Goal: Task Accomplishment & Management: Use online tool/utility

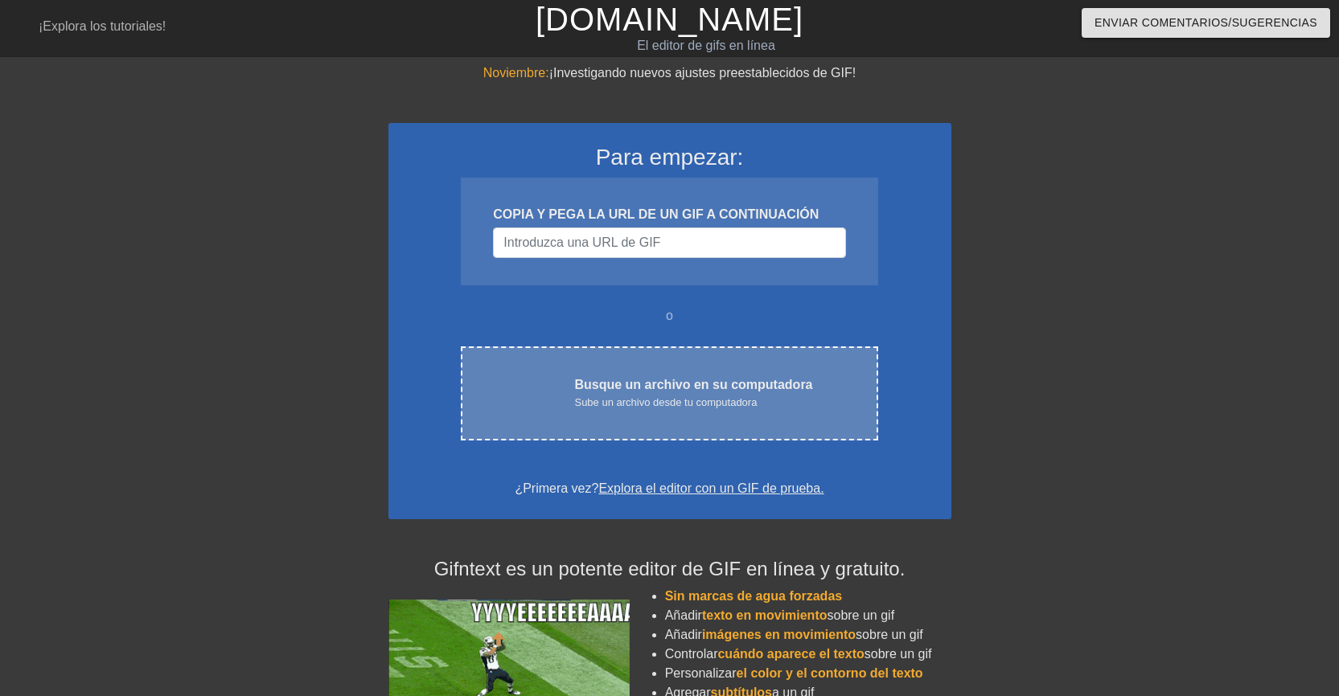
click at [666, 406] on font "Sube un archivo desde tu computadora" at bounding box center [665, 402] width 183 height 12
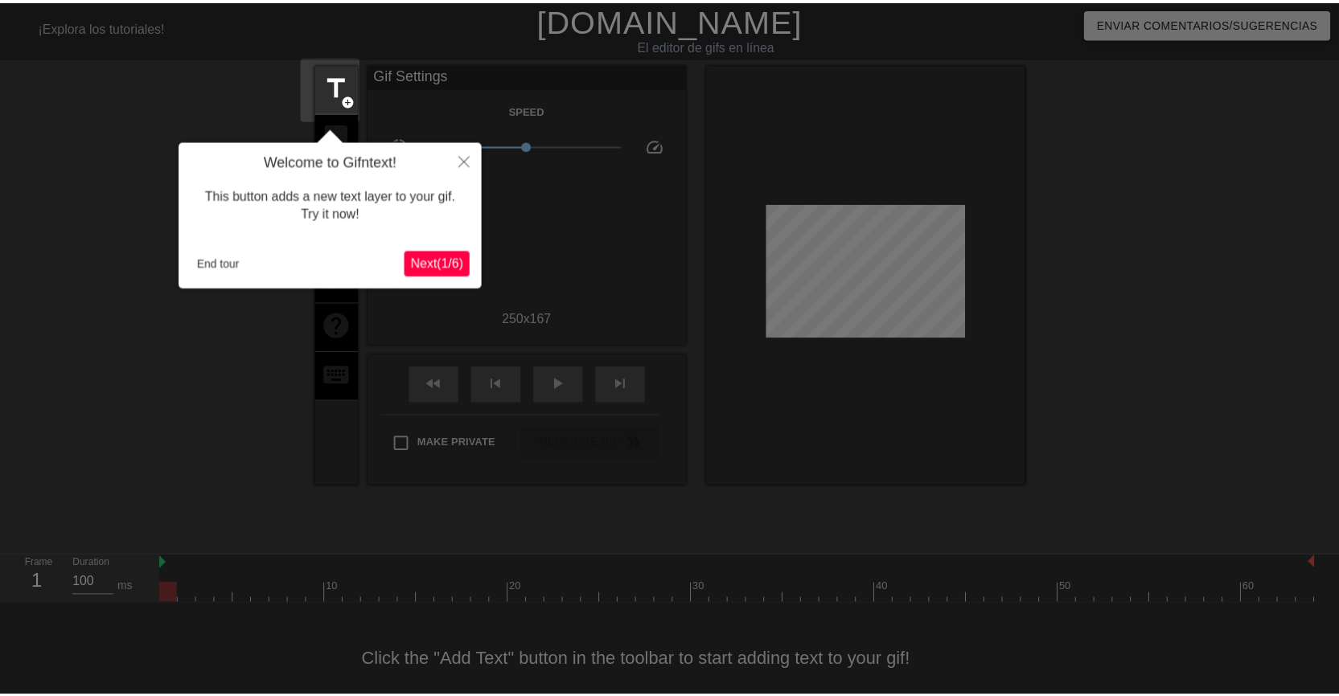
scroll to position [20, 0]
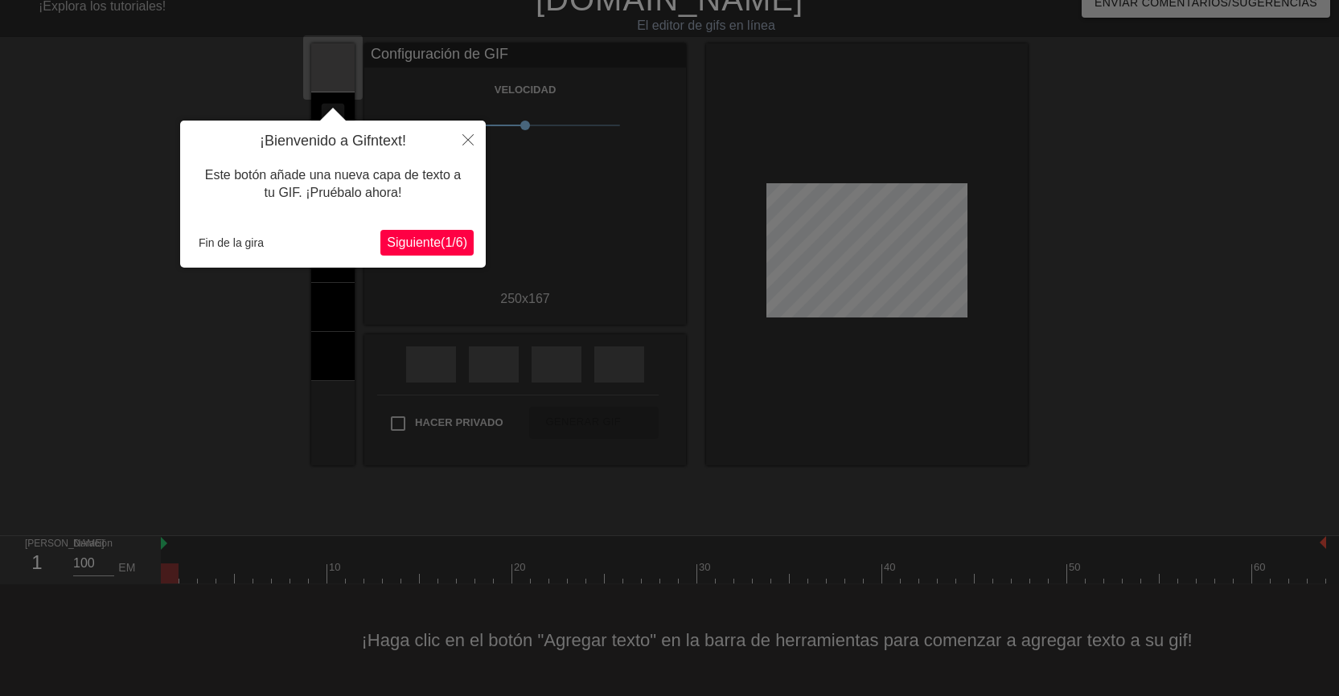
click at [388, 247] on font "Siguiente" at bounding box center [414, 243] width 54 height 14
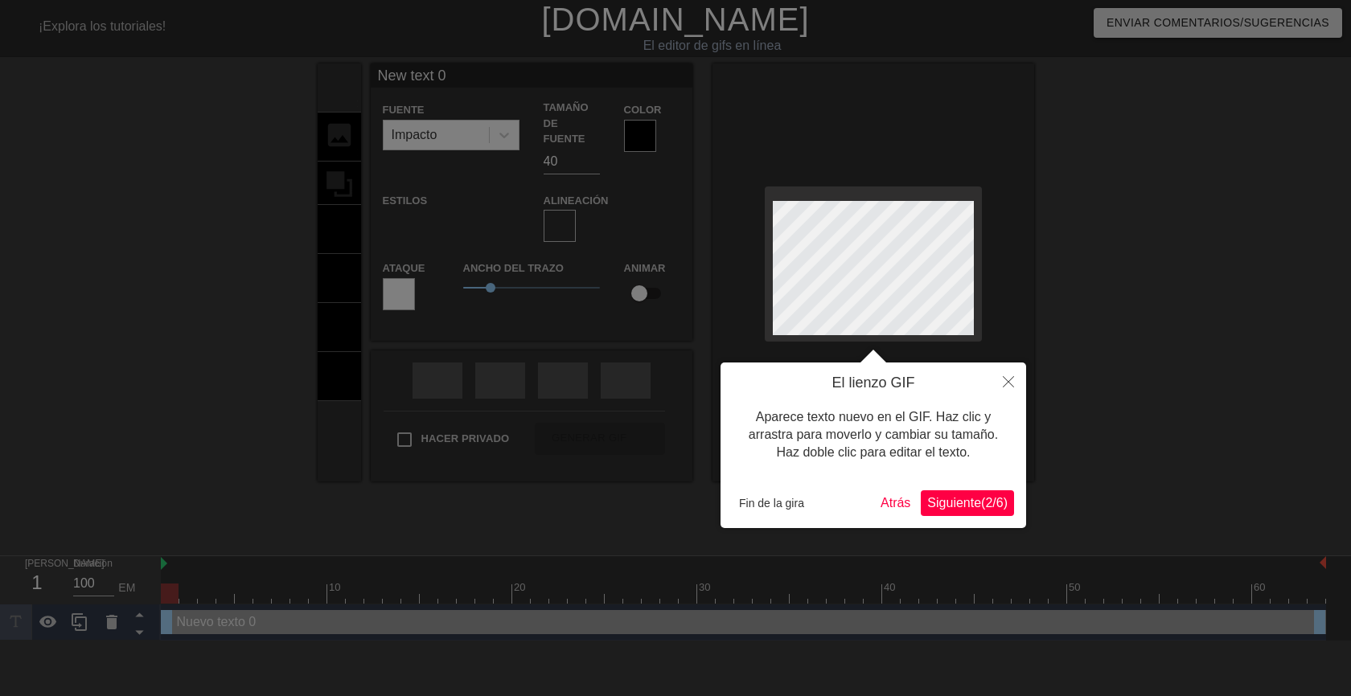
scroll to position [2, 4]
type input "New text"
type textarea "New text"
type input "New text"
type textarea "New text"
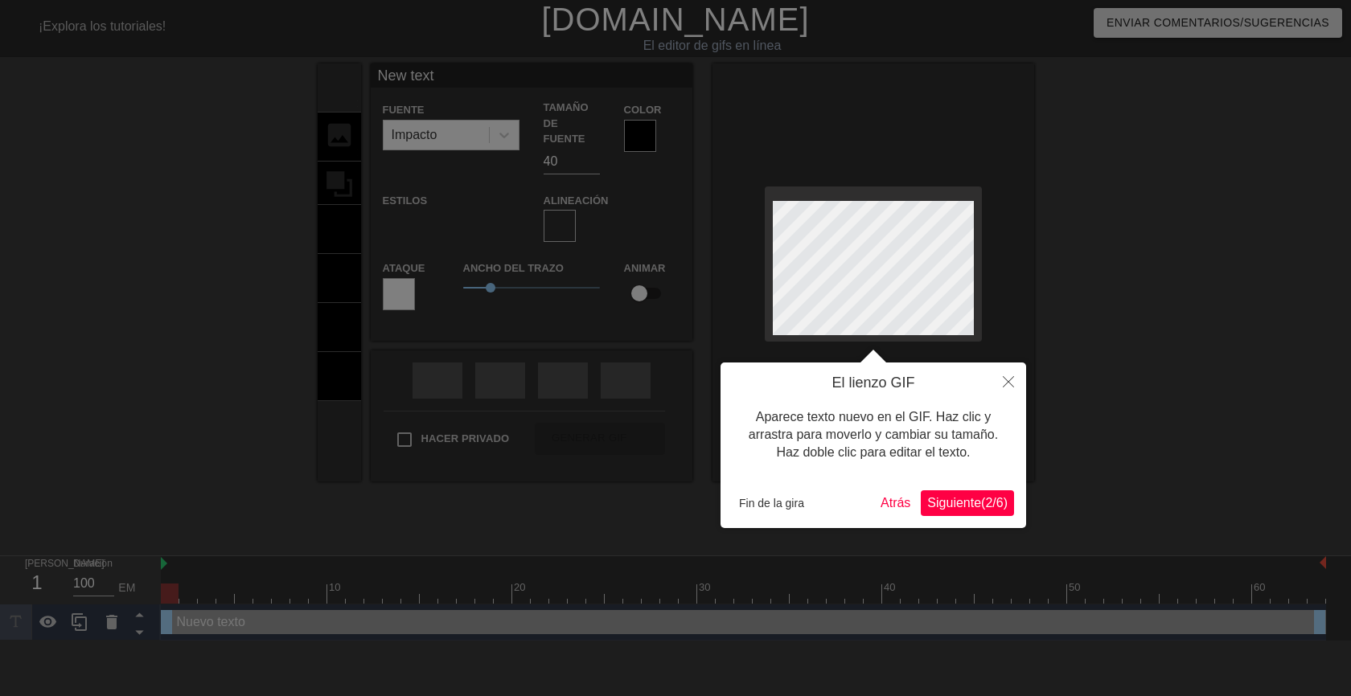
type input "New tex"
type textarea "New tex"
type input "New te"
type textarea "New te"
type input "New t"
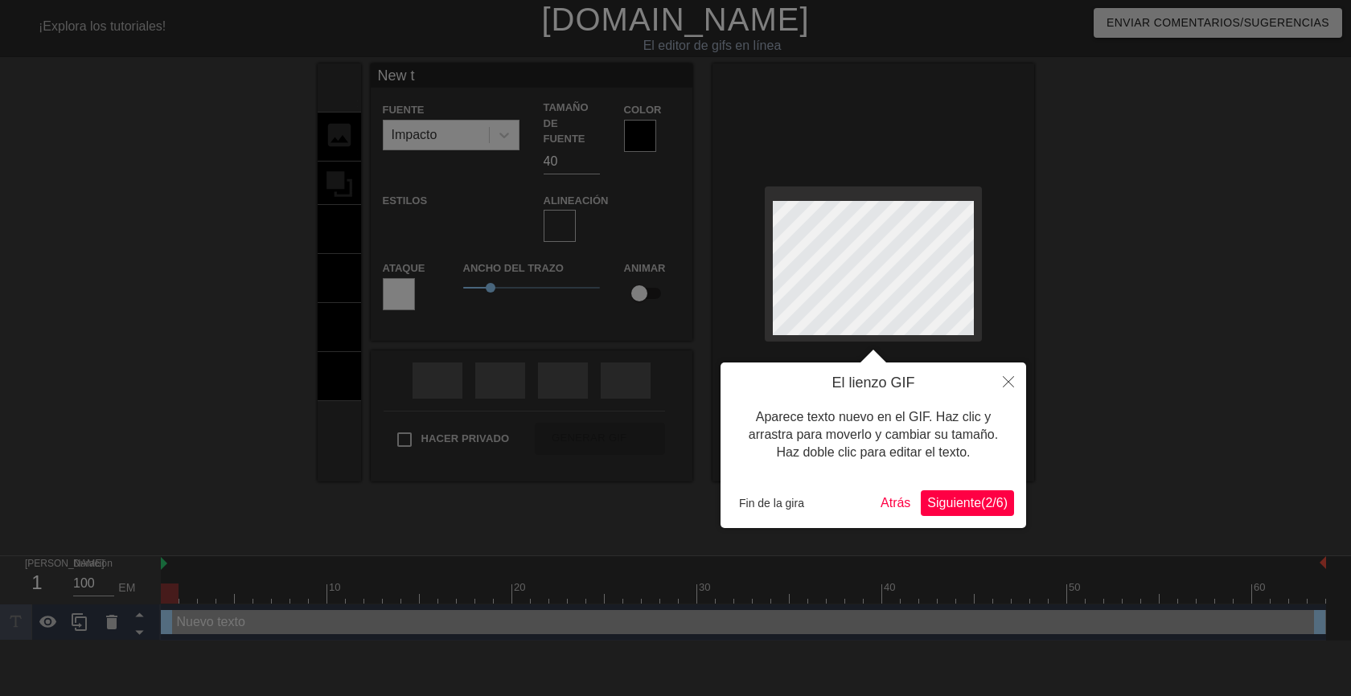
type textarea "New"
type input "New"
type textarea "New"
type input "Ne"
type textarea "Ne"
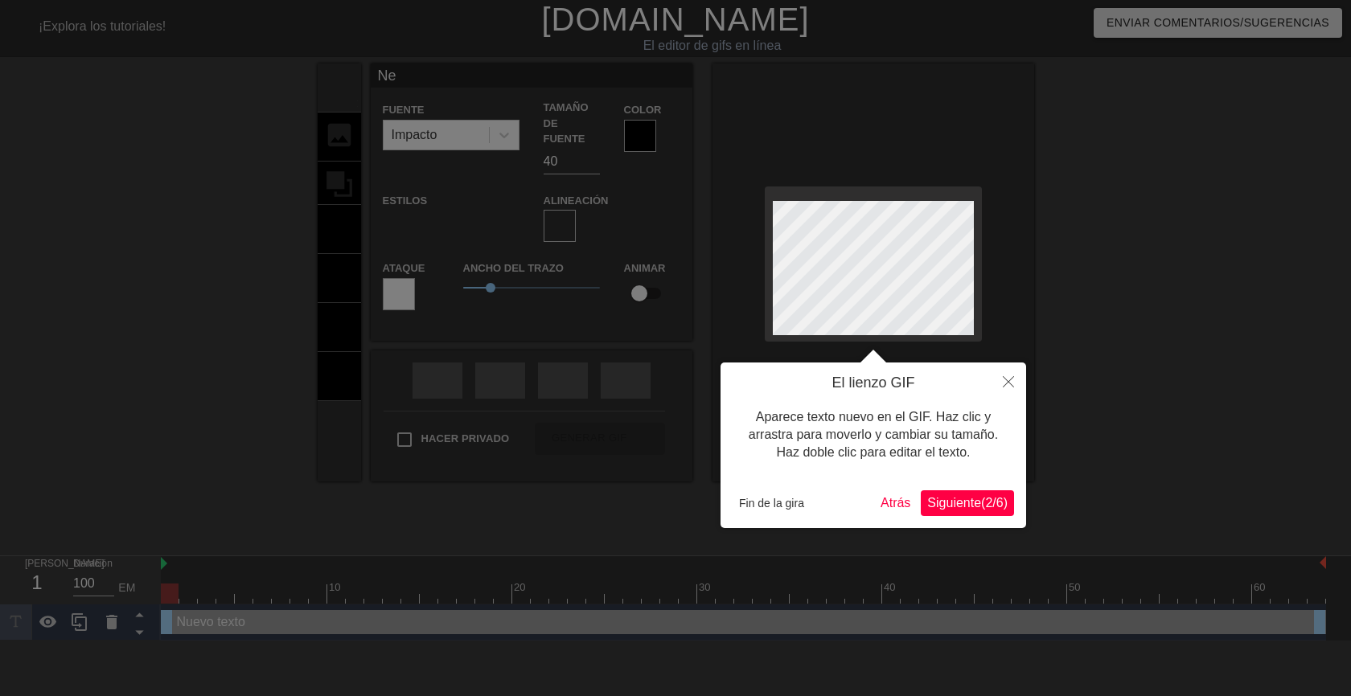
scroll to position [2, 2]
type input "N"
type textarea "N"
type input "B"
type textarea "B"
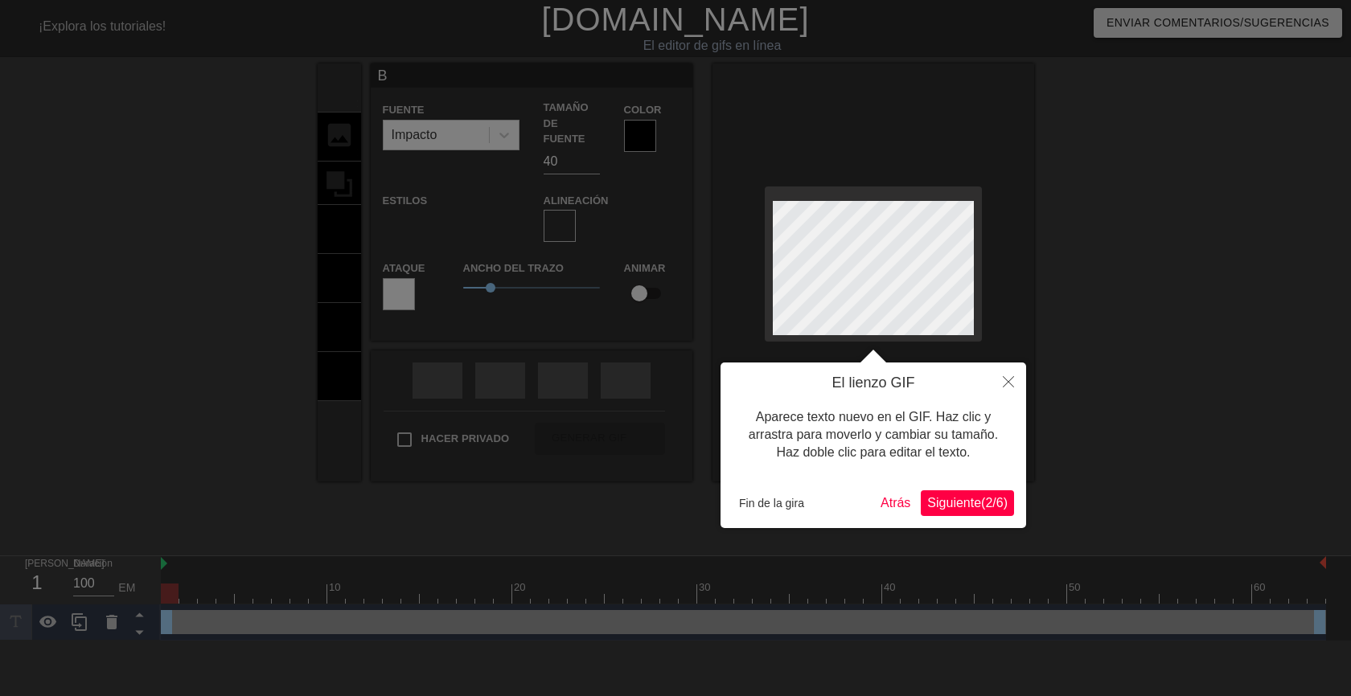
scroll to position [2, 2]
type input "Bu"
type textarea "Bu"
type input "Bue"
type textarea "Bue"
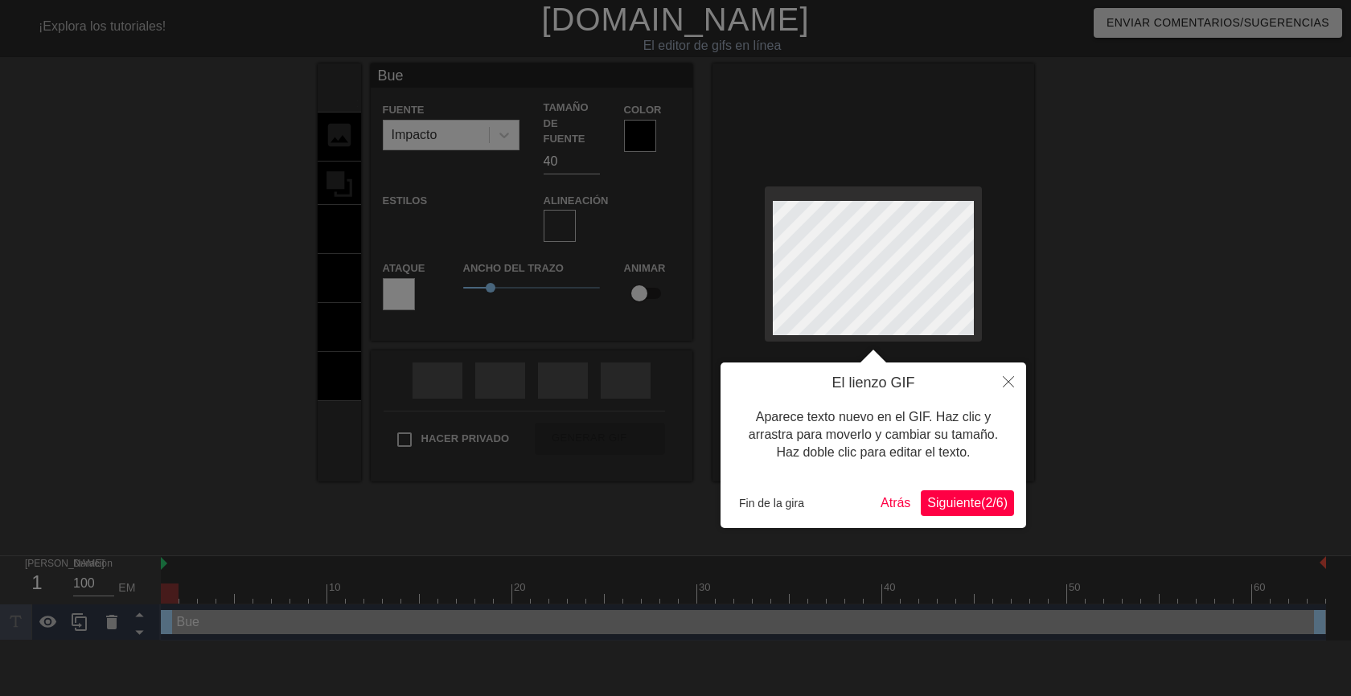
type input "Buen"
type textarea "Buen"
type input "Bueno"
type textarea "Bueno"
type input "Buenos"
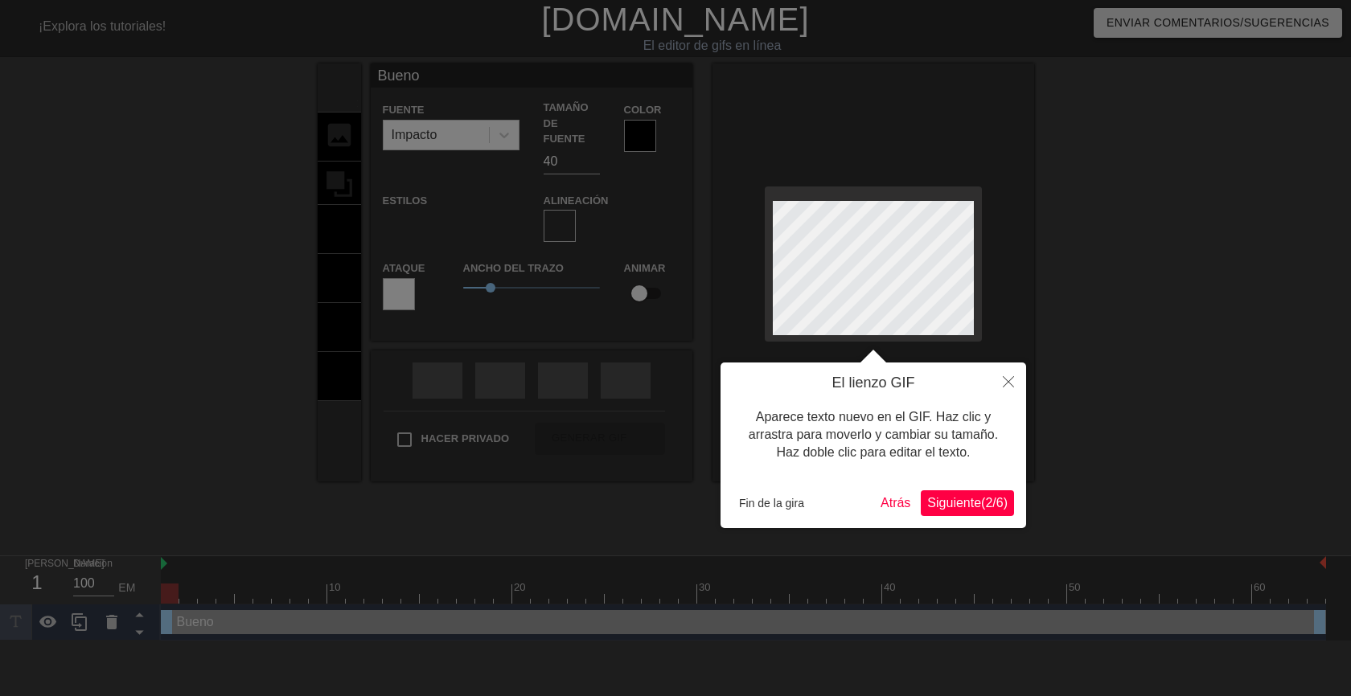
type textarea "Buenos"
type input "Buenos"
type textarea "Buenos"
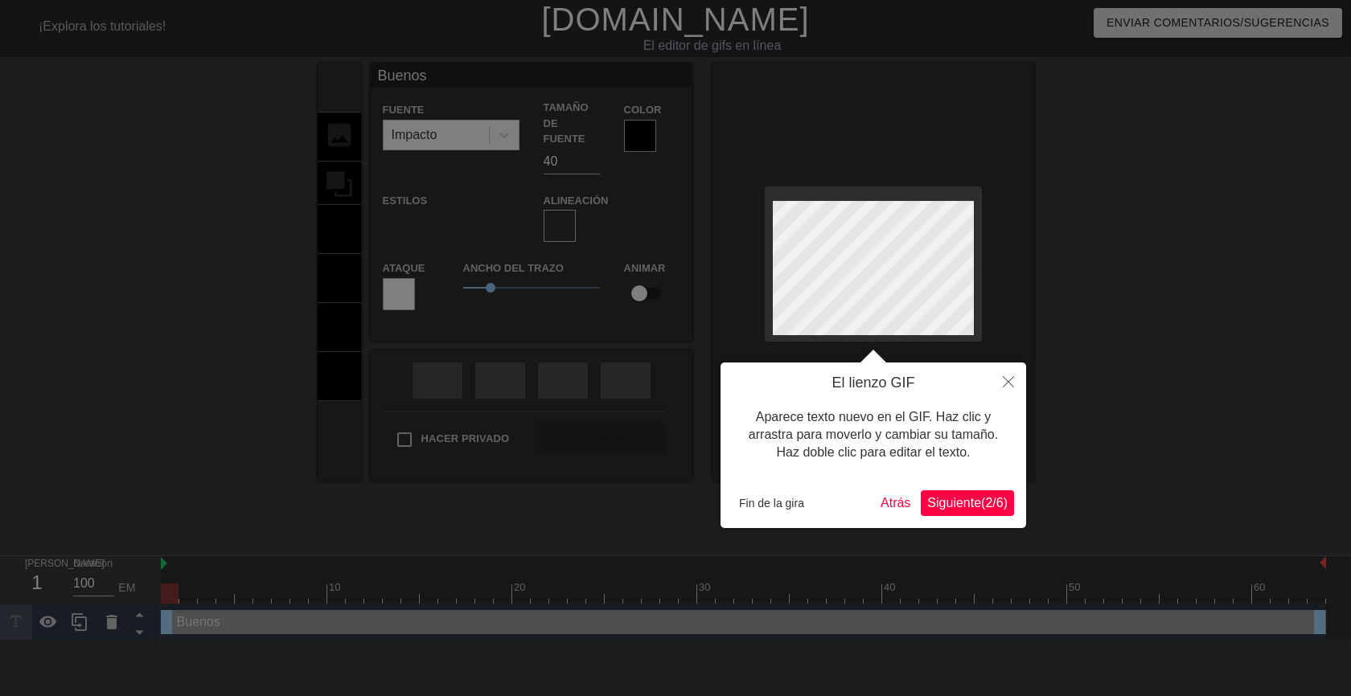
type input "Buenosd"
type textarea "Buenos d"
type input "Buenosdí"
type textarea "Buenos dí"
type input "Buenosdía"
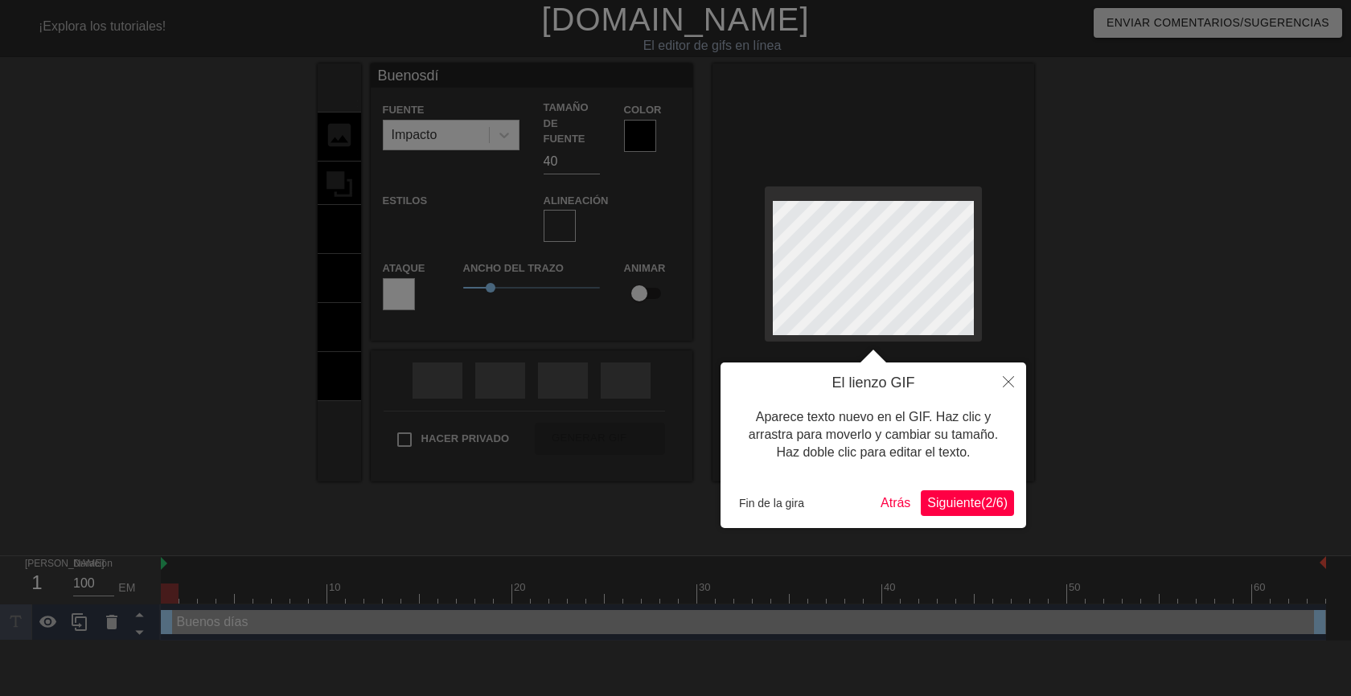
type textarea "Buenos día"
type input "Buenosdías"
type textarea "Buenos [PERSON_NAME]"
click at [784, 500] on font "Fin de la gira" at bounding box center [771, 503] width 65 height 13
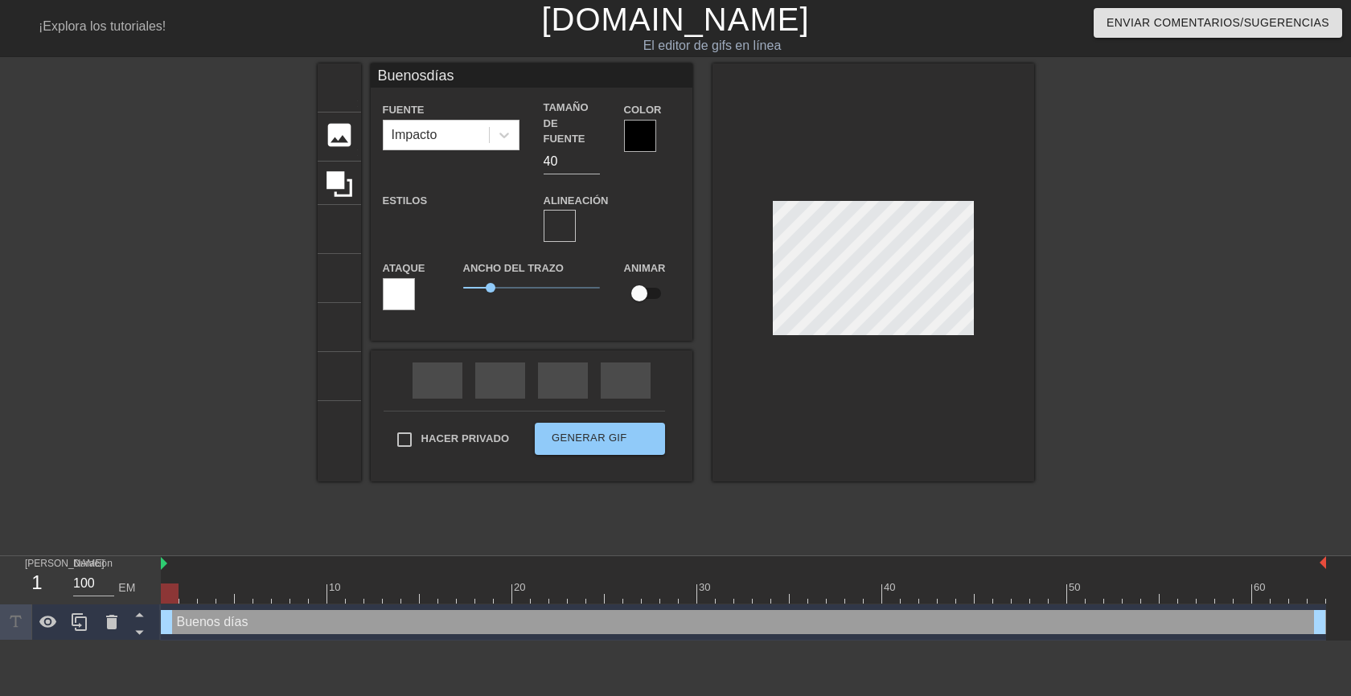
click at [1119, 388] on div at bounding box center [1173, 305] width 241 height 482
click at [617, 216] on font "formato_alinear_a_la_derecha" at bounding box center [884, 225] width 540 height 19
type input "Buenosdías"
type textarea "Buenos [PERSON_NAME]"
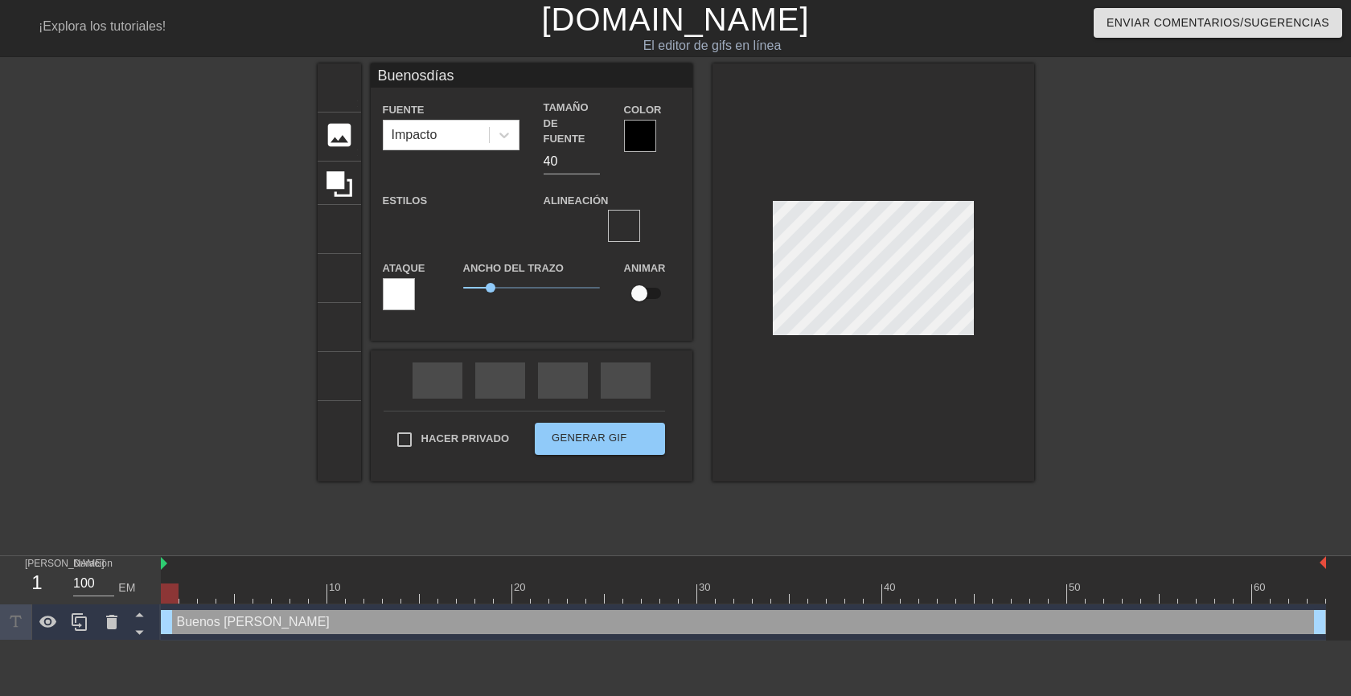
scroll to position [3, 2]
click at [1106, 261] on div at bounding box center [1173, 305] width 241 height 482
type input "Buenosdías"
type textarea "Buenos [PERSON_NAME]"
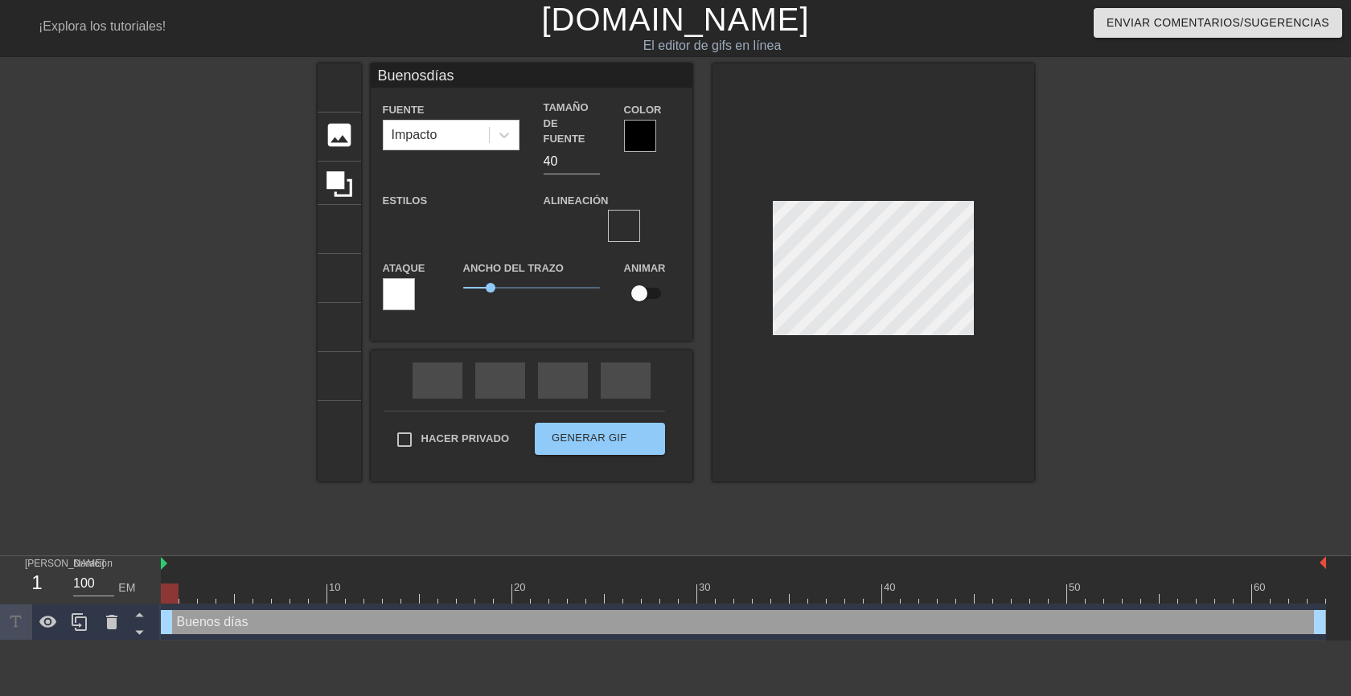
scroll to position [5, 2]
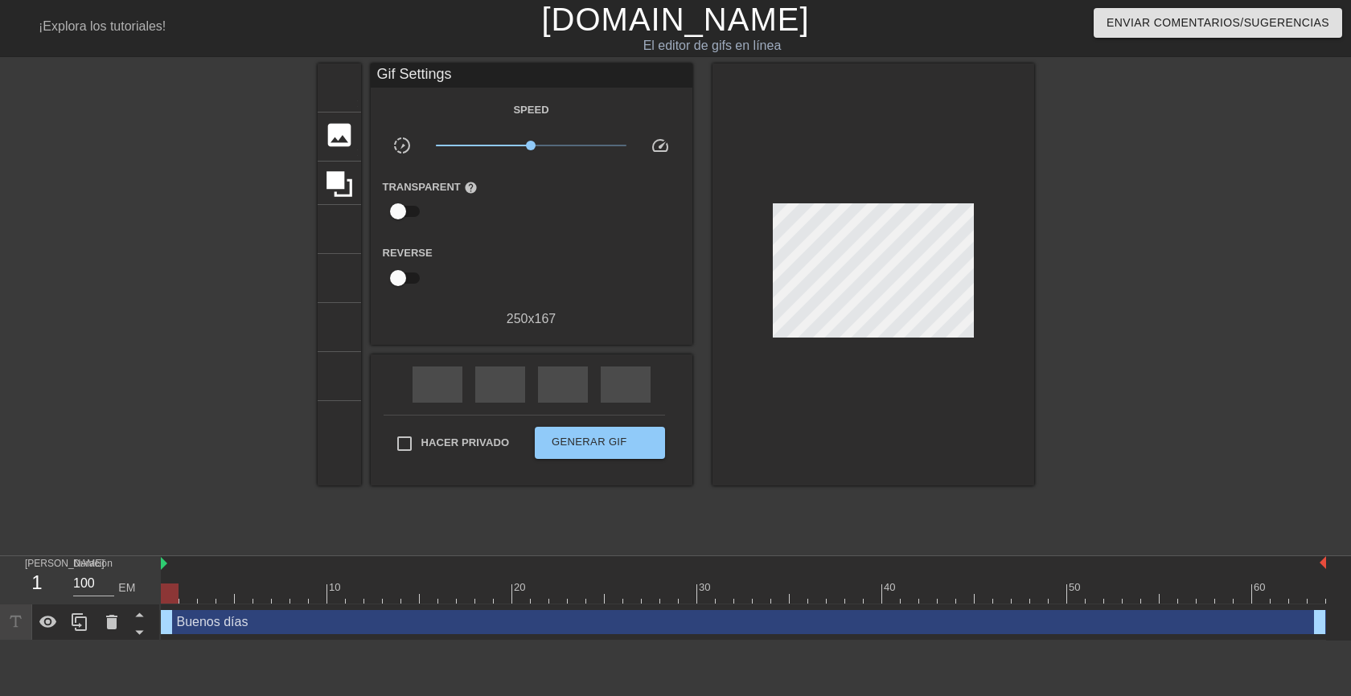
click at [1092, 245] on div at bounding box center [1173, 305] width 241 height 482
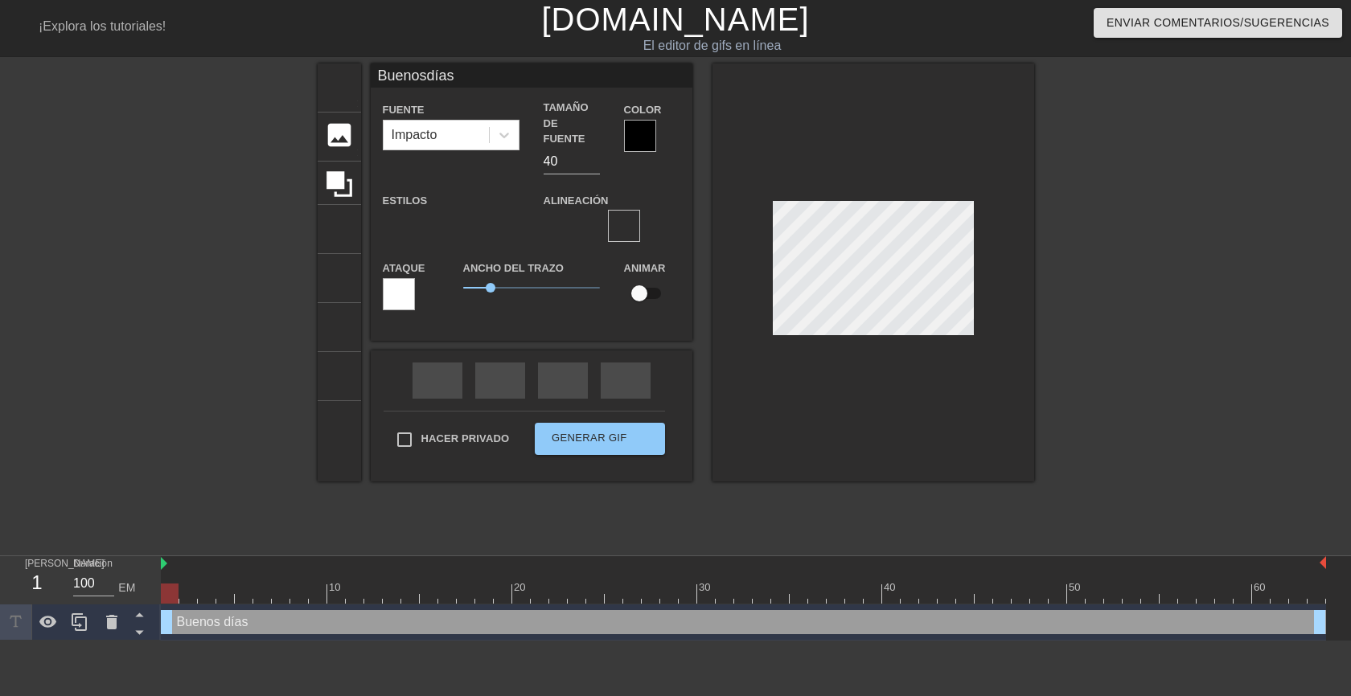
click at [1104, 289] on div at bounding box center [1173, 305] width 241 height 482
click at [632, 136] on div at bounding box center [640, 136] width 32 height 32
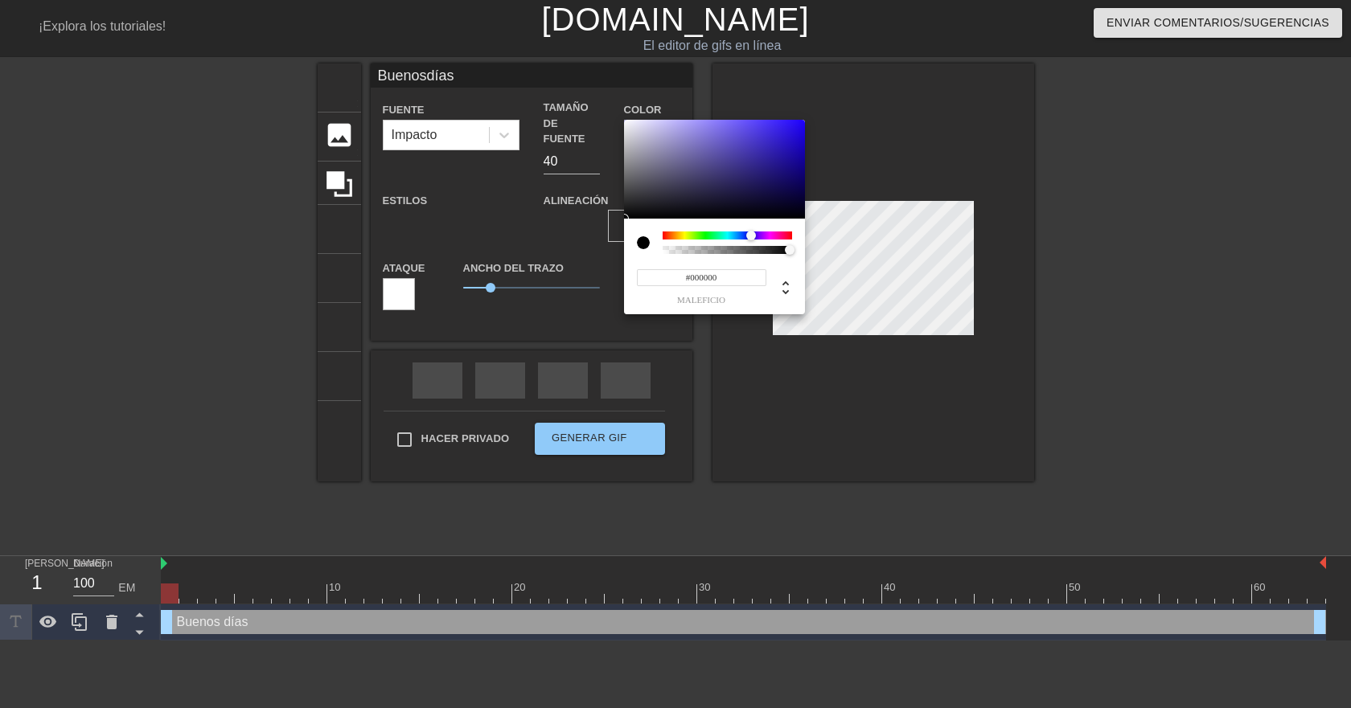
click at [751, 232] on div at bounding box center [727, 236] width 129 height 8
type input "Buenosdías"
type input "#201384"
click at [779, 167] on div at bounding box center [714, 170] width 181 height 100
type input "Buenosdías"
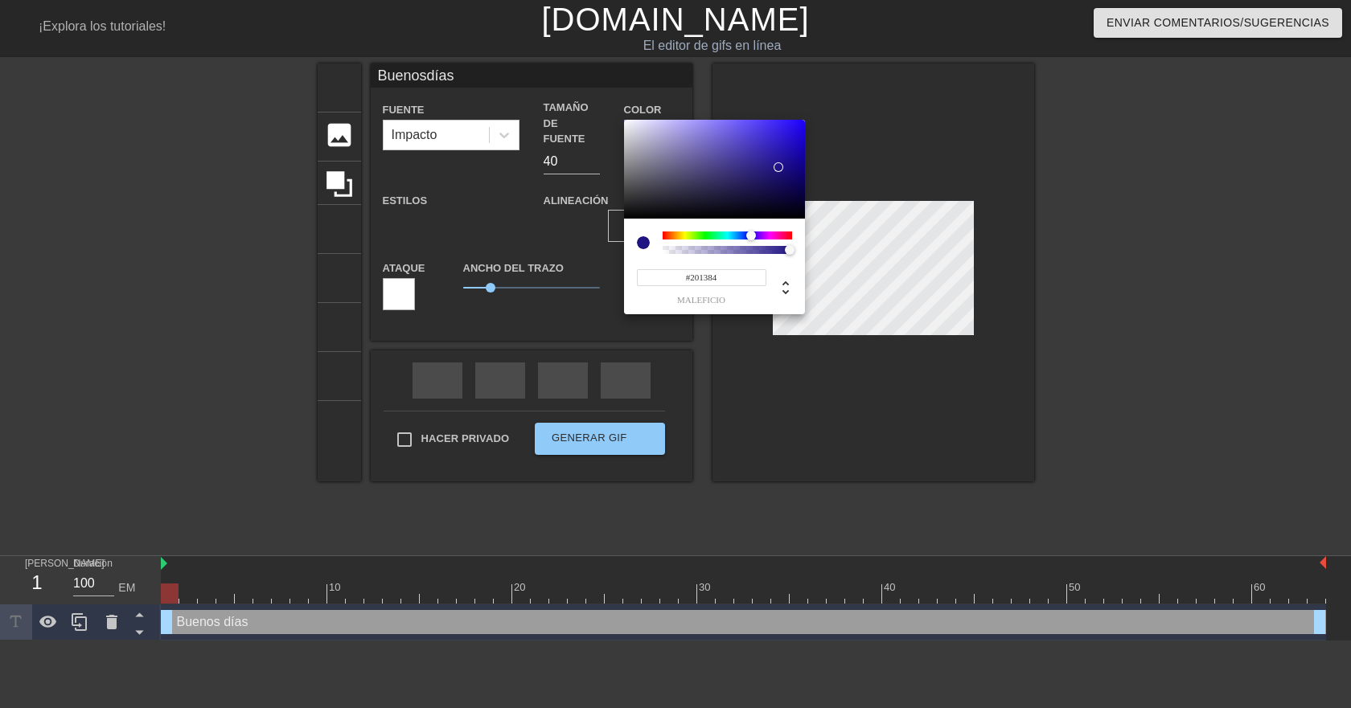
type input "#140C53"
click at [779, 187] on div at bounding box center [714, 170] width 181 height 100
type input "Buenosdías"
type input "#3A2F91"
click at [745, 162] on div at bounding box center [714, 170] width 181 height 100
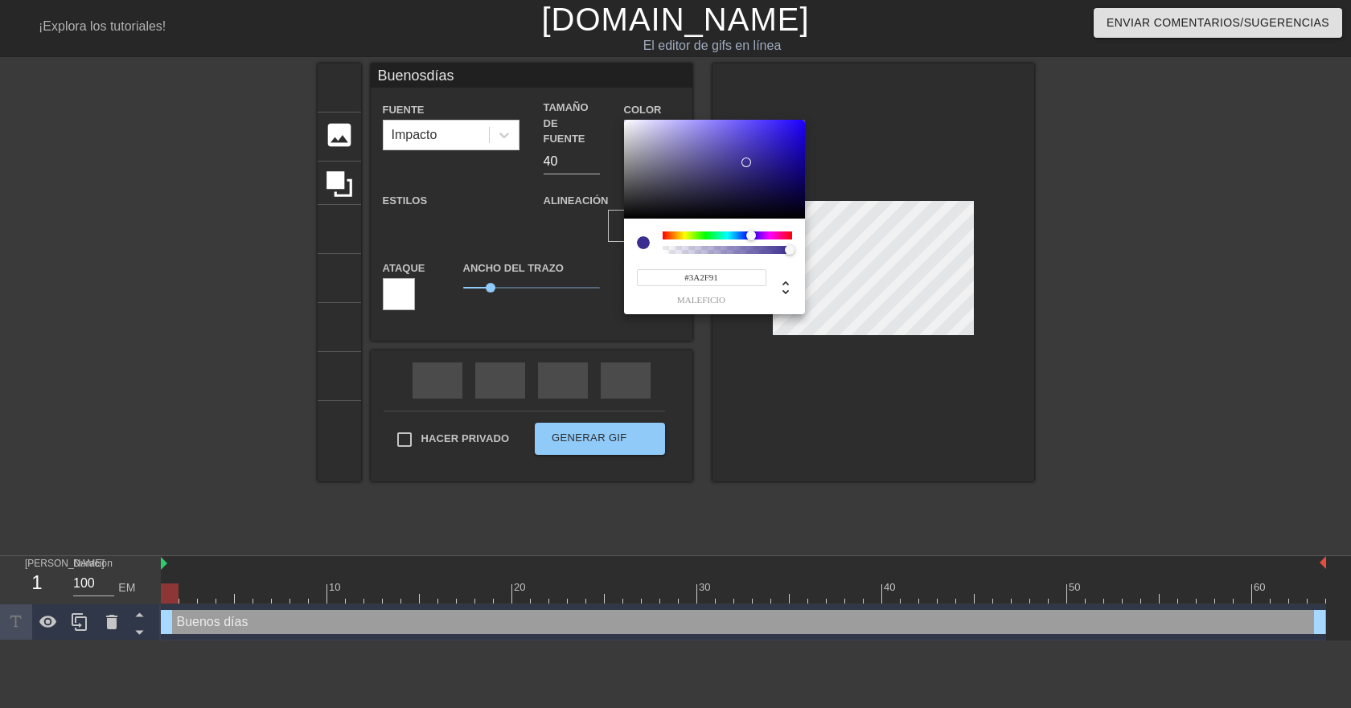
type input "Buenosdías"
type input "#494095"
click at [727, 161] on div at bounding box center [714, 170] width 181 height 100
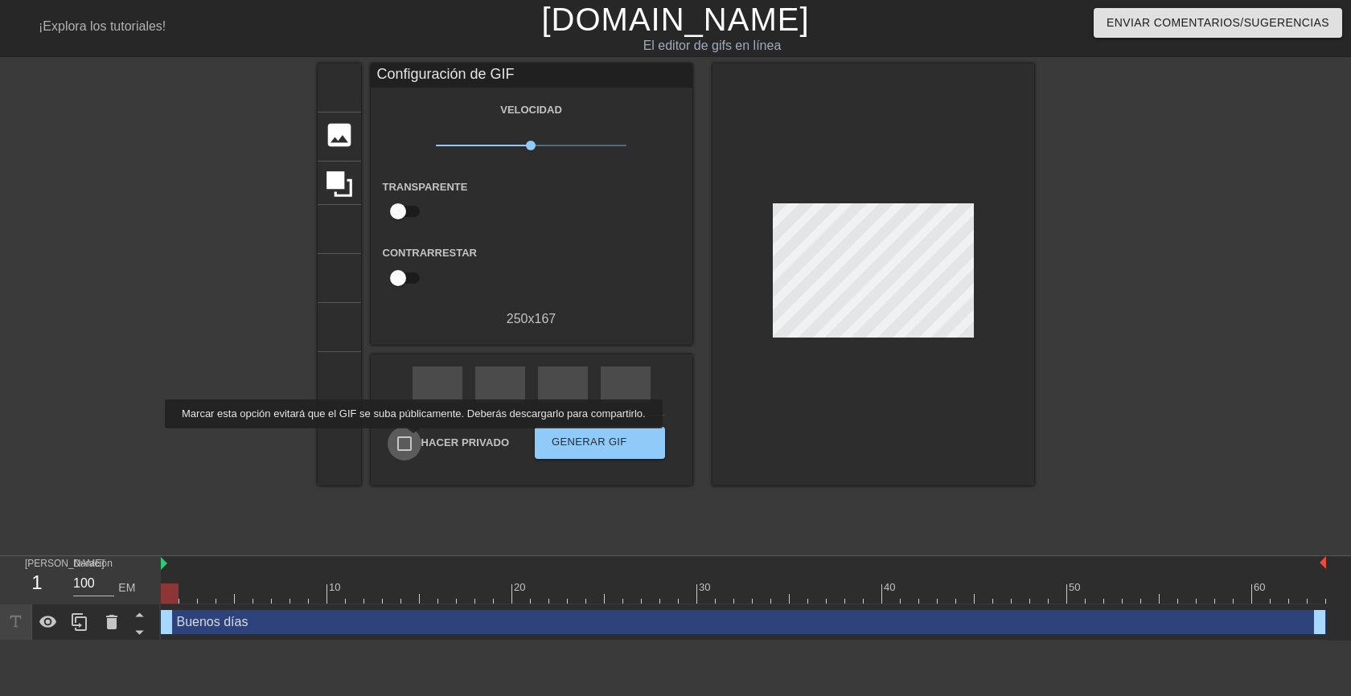
click at [409, 440] on input "Hacer privado" at bounding box center [405, 444] width 34 height 34
checkbox input "true"
click at [606, 441] on font "Generar GIF" at bounding box center [590, 442] width 76 height 12
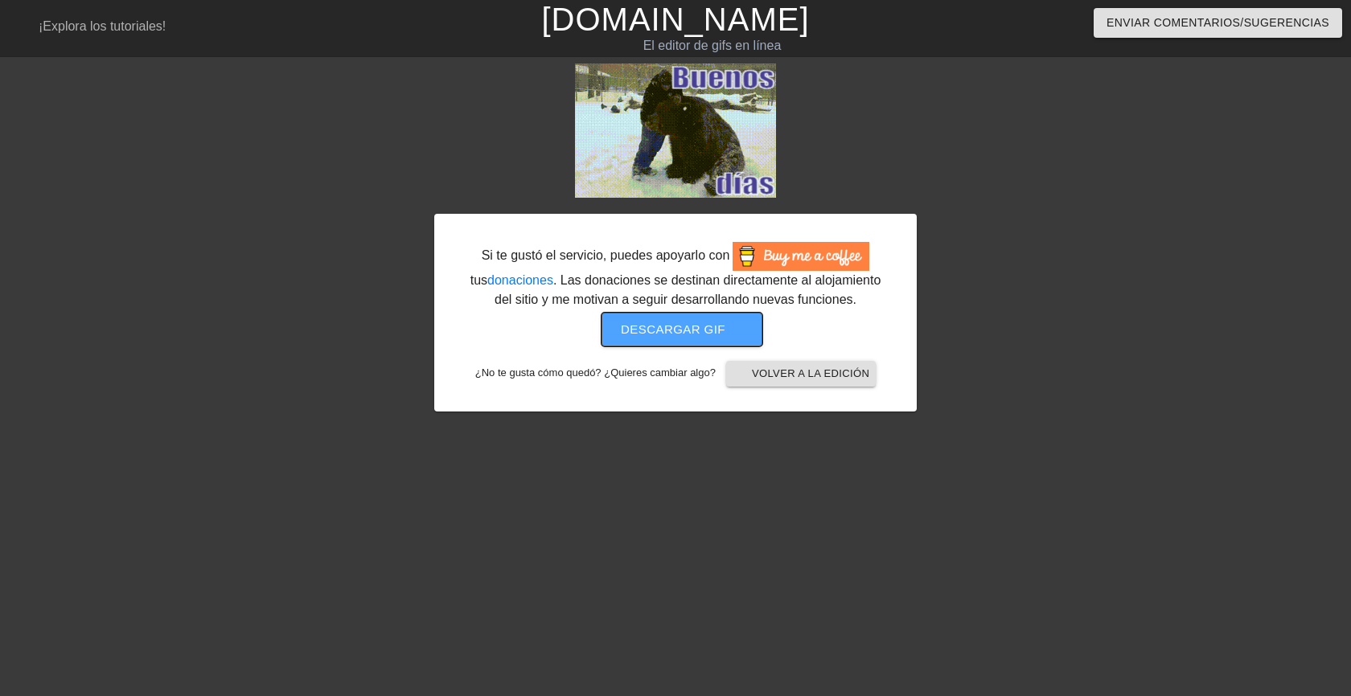
click at [660, 326] on font "Descargar gif" at bounding box center [673, 329] width 105 height 14
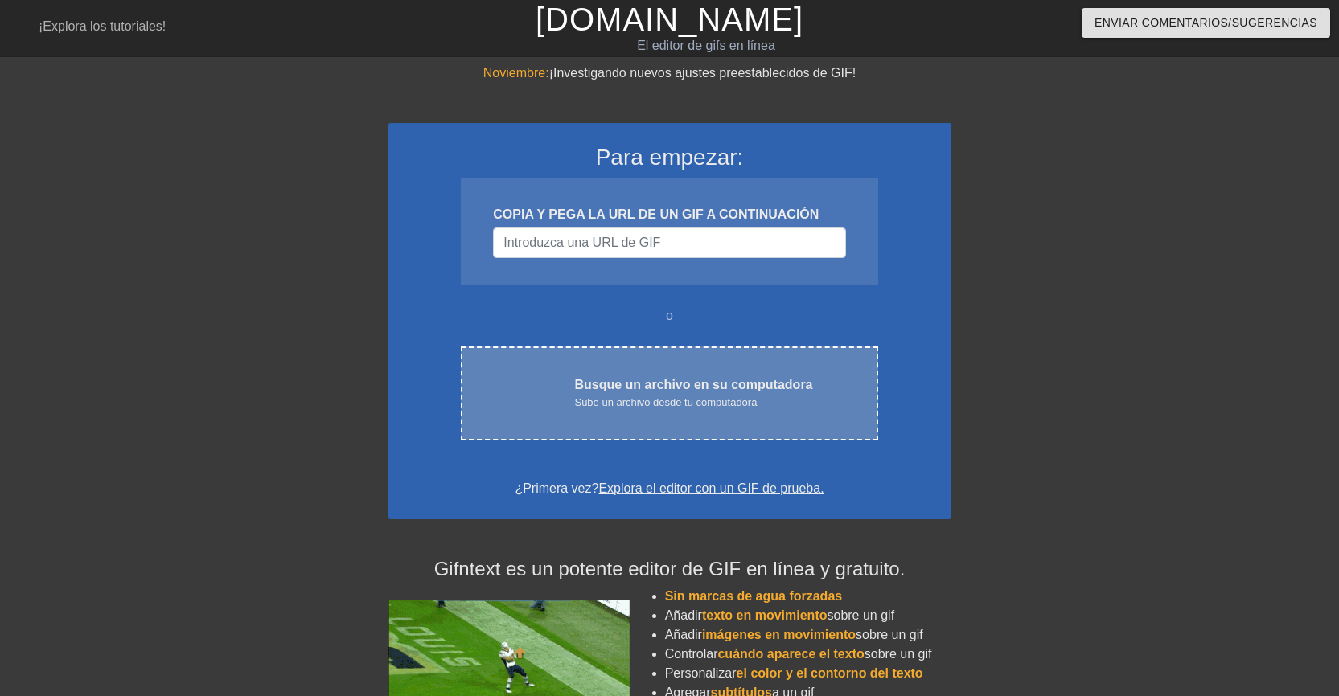
click at [683, 413] on div "carga en la nube Busque un archivo en su computadora Sube un archivo desde tu c…" at bounding box center [669, 394] width 417 height 94
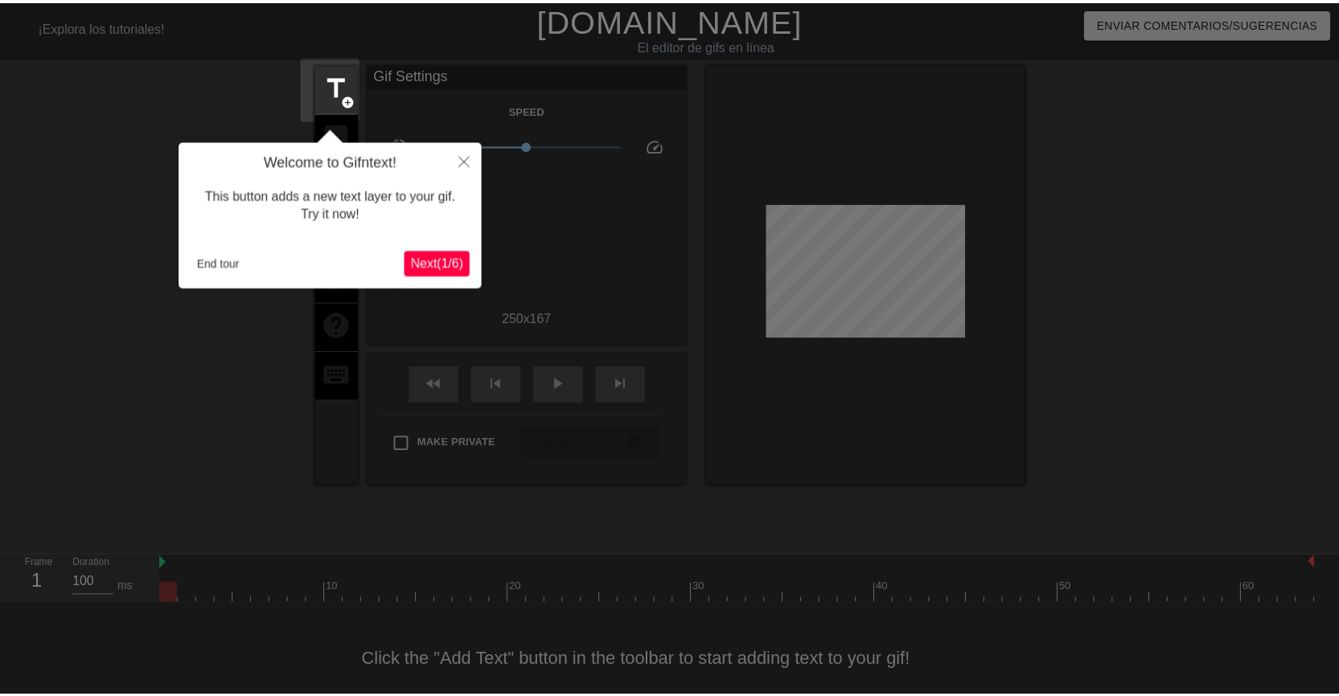
scroll to position [20, 0]
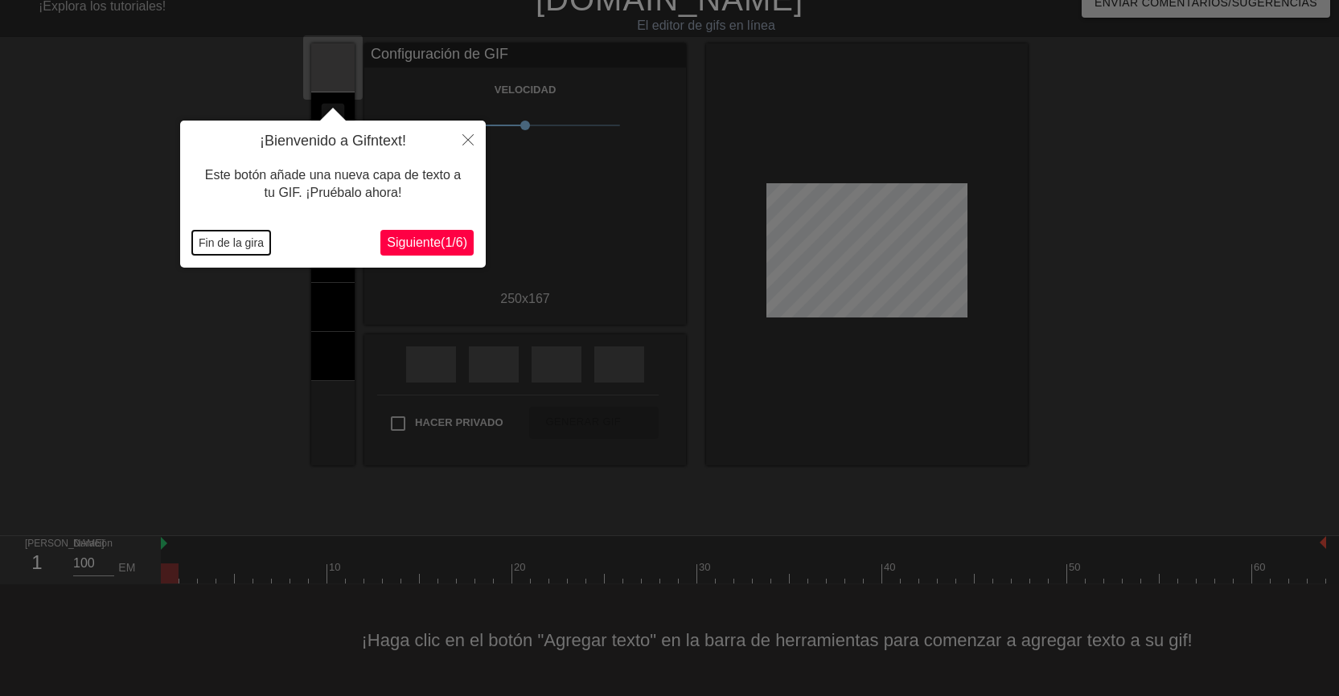
click at [241, 240] on font "Fin de la gira" at bounding box center [231, 242] width 65 height 13
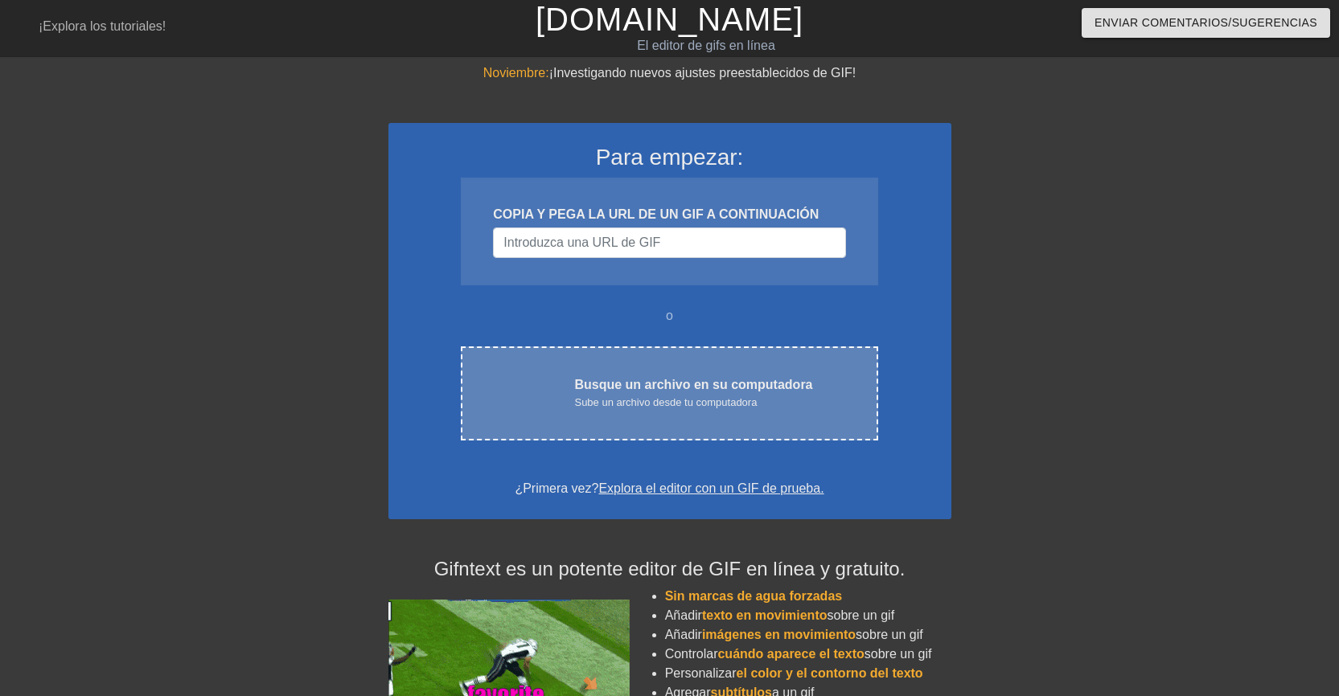
click at [638, 410] on div "Sube un archivo desde tu computadora" at bounding box center [693, 403] width 238 height 16
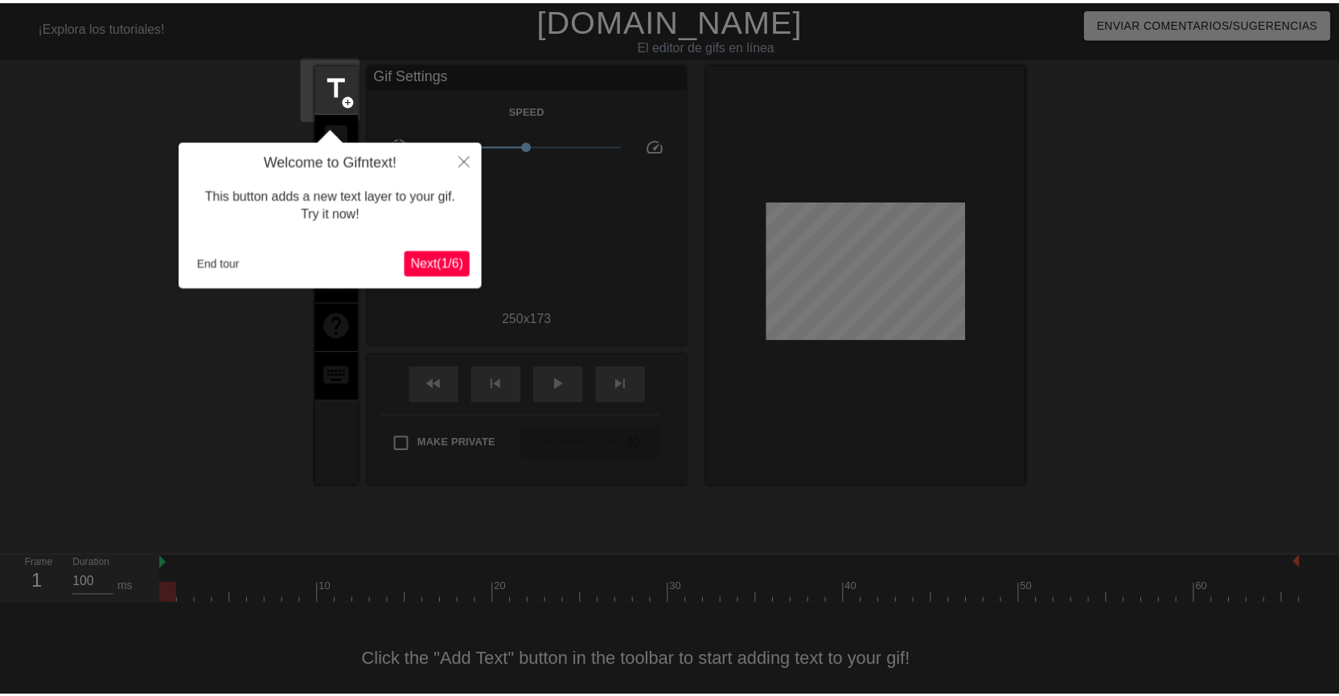
scroll to position [20, 0]
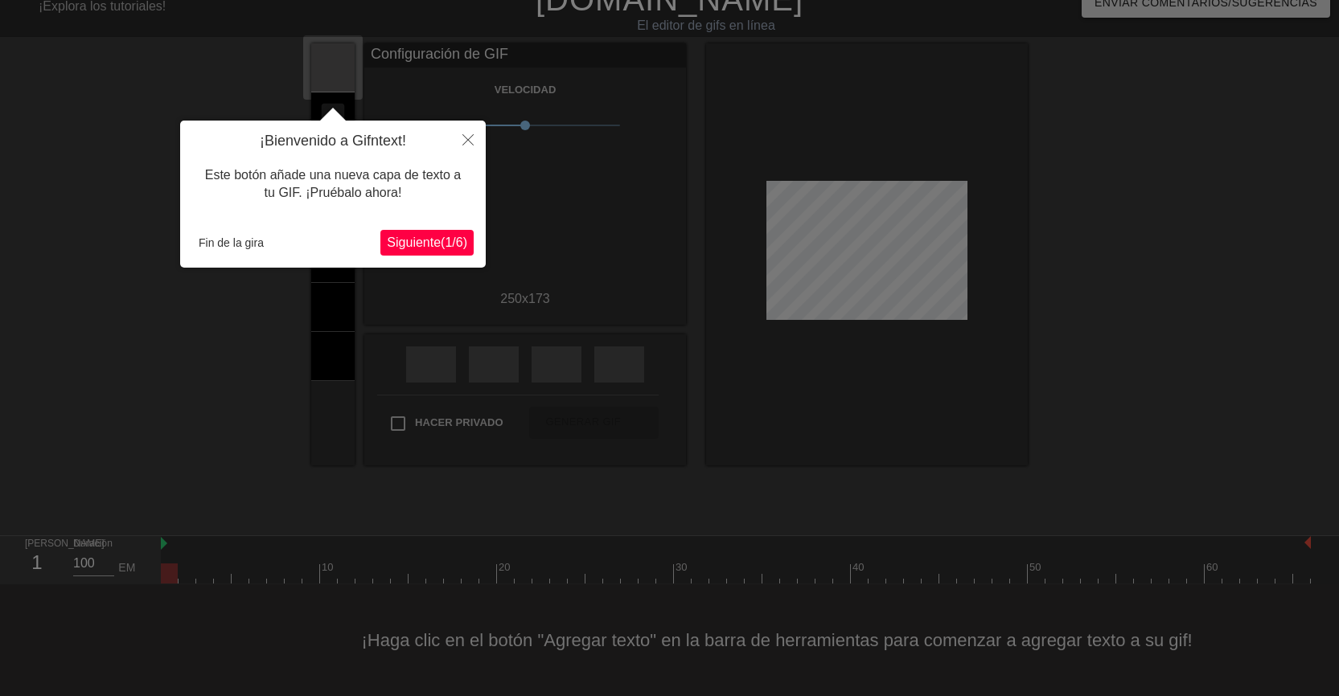
click at [408, 245] on font "Siguiente" at bounding box center [414, 243] width 54 height 14
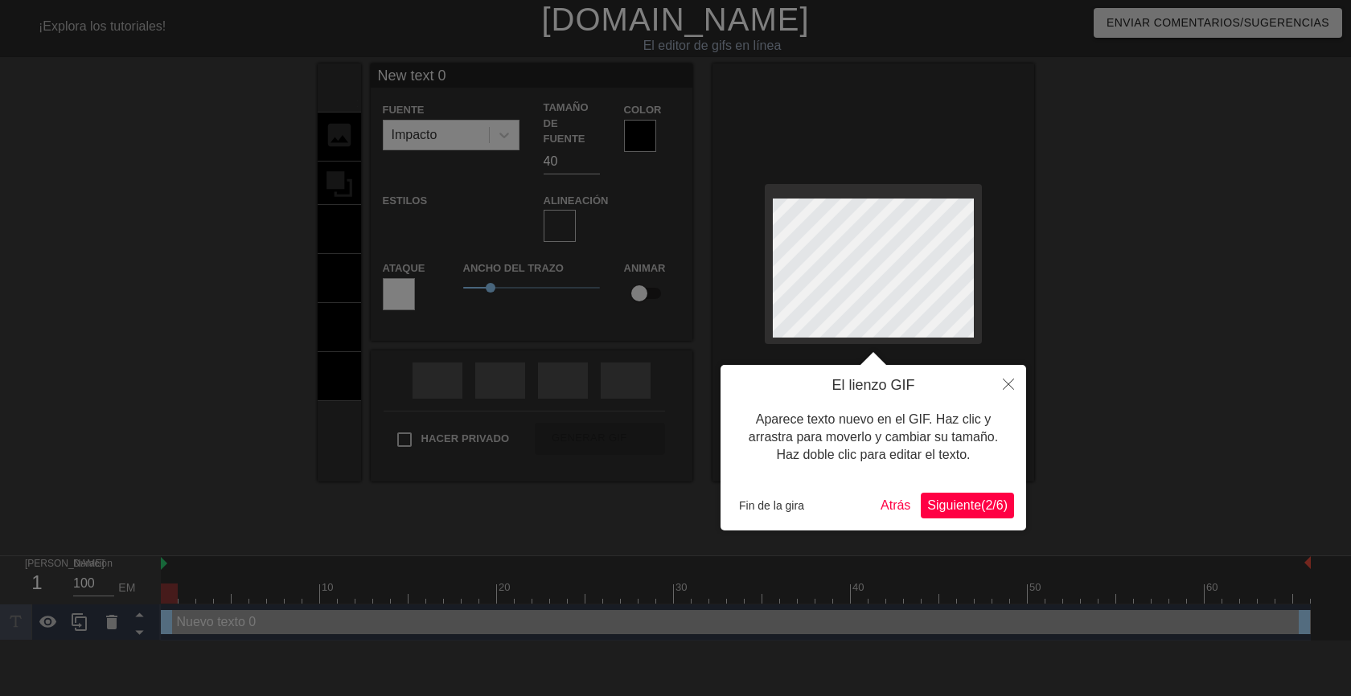
scroll to position [2, 4]
type input "New text"
type textarea "New text"
type input "New text"
type textarea "New text"
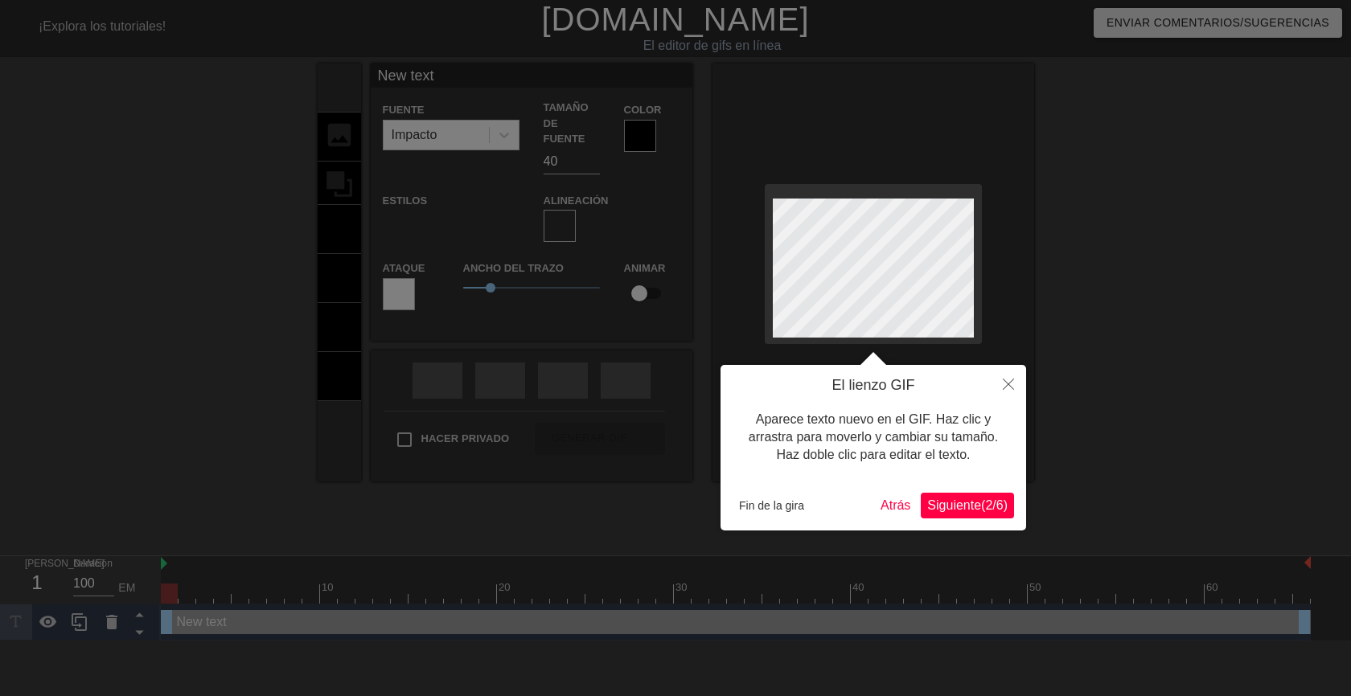
type input "New tex"
type textarea "New tex"
type input "New te"
type textarea "New te"
type input "New t"
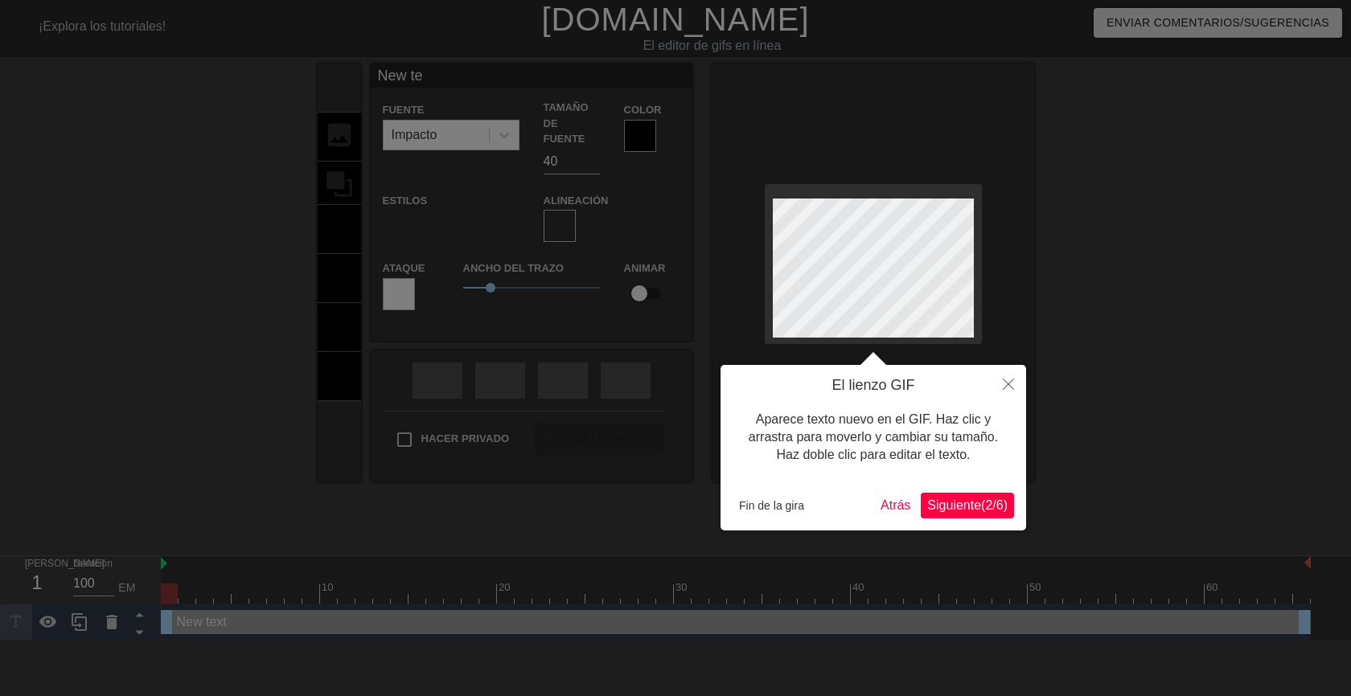
type textarea "New t"
type input "New"
type textarea "New"
type input "New"
type textarea "New"
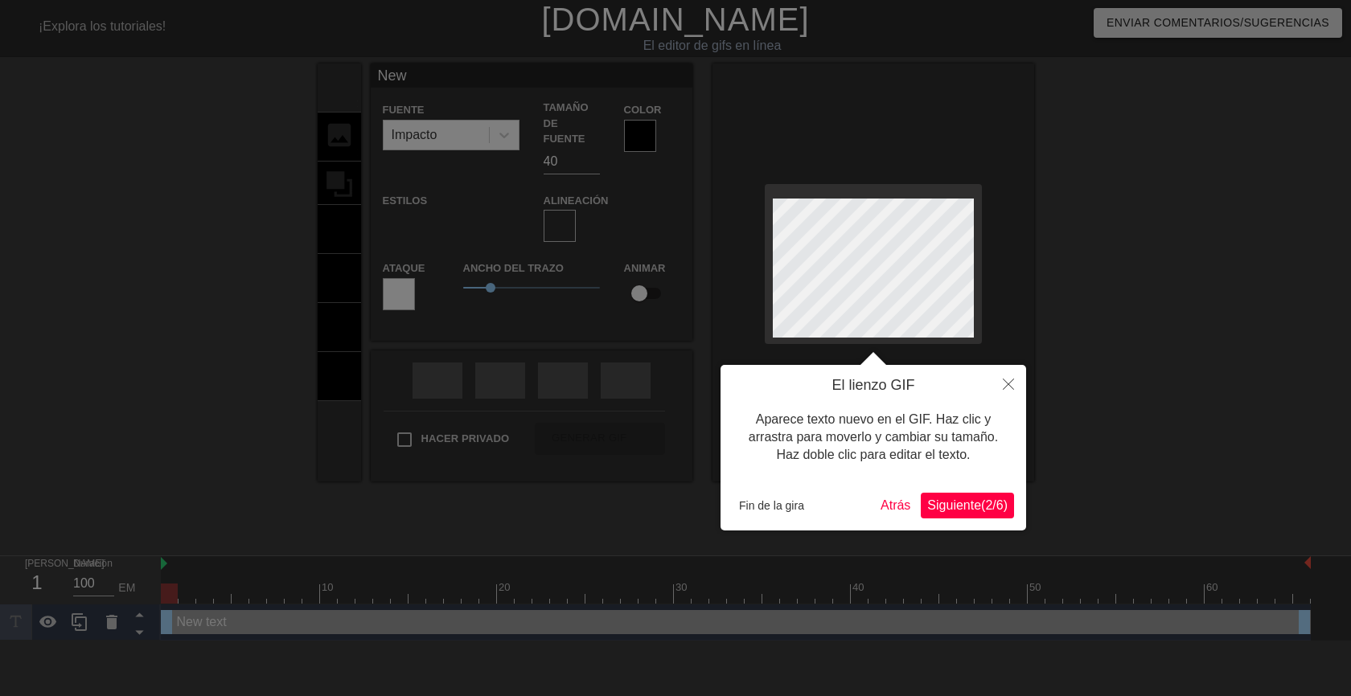
type input "Ne"
type textarea "Ne"
type input "N"
type textarea "N"
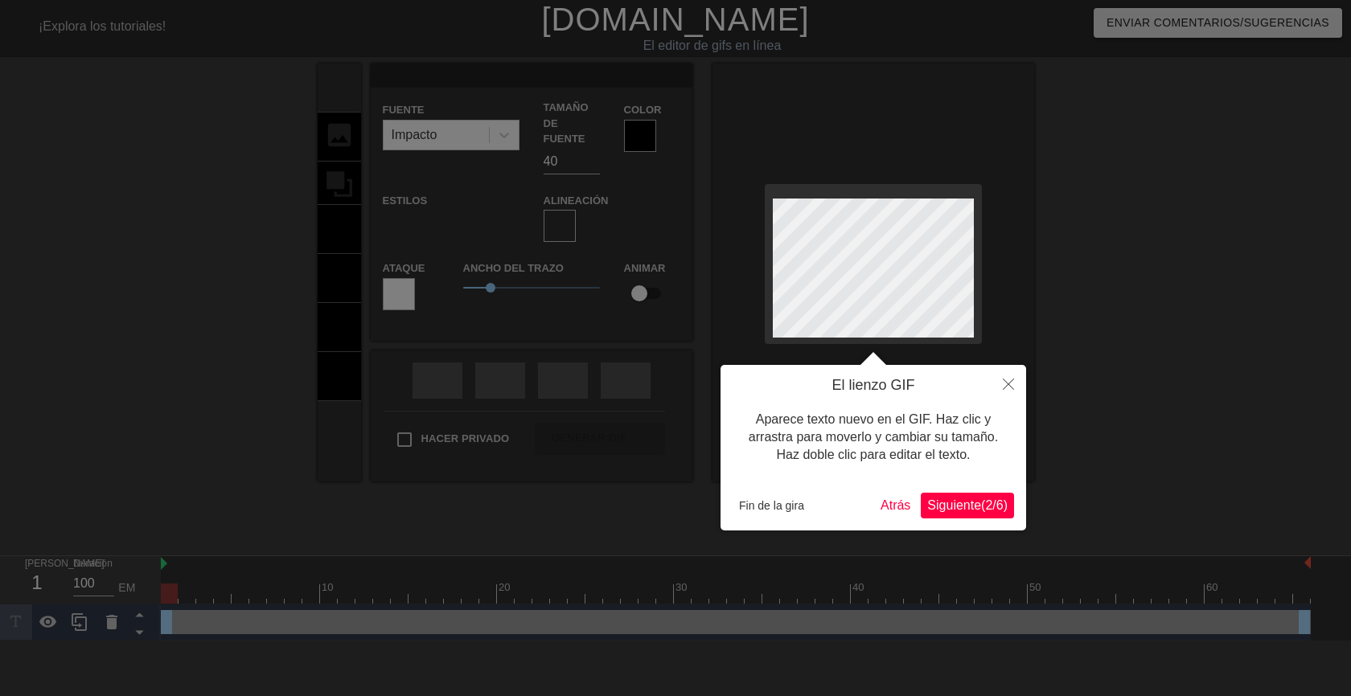
type input "M"
type textarea "M"
type input "Mu"
type textarea "Mu"
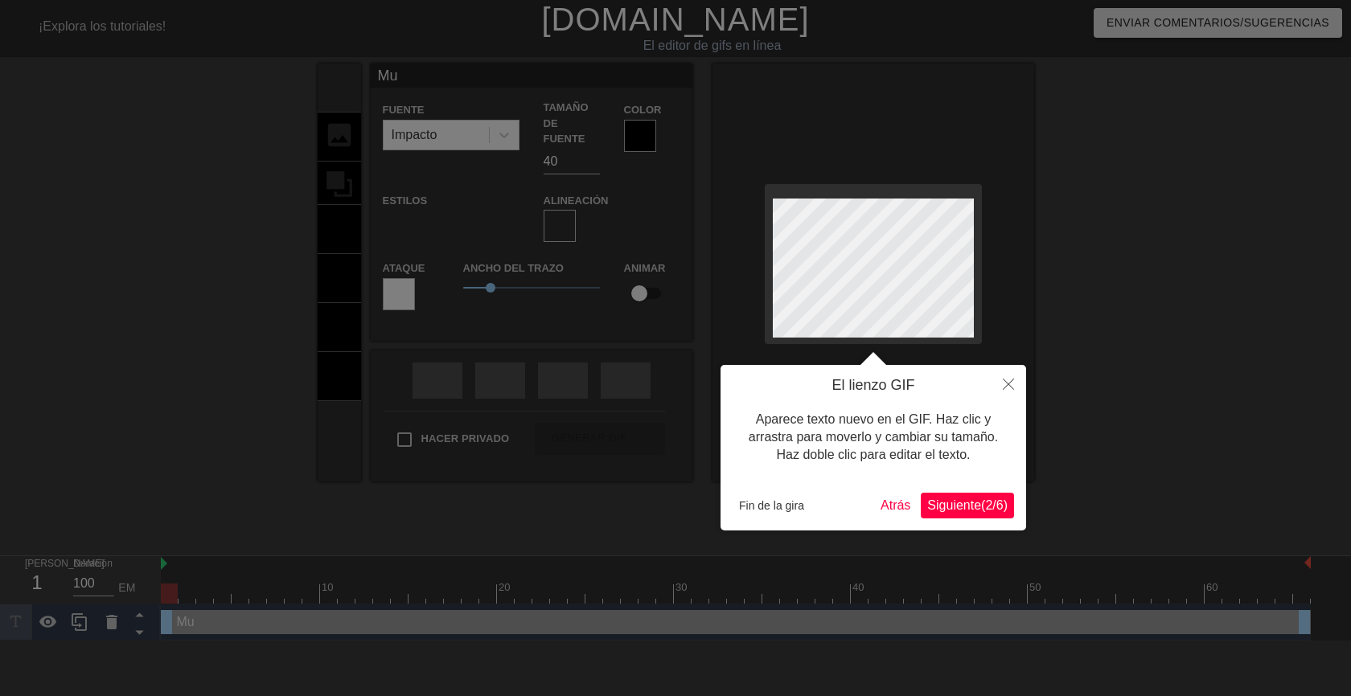
type input "Muy"
type textarea "Muy"
type input "Muy"
type textarea "Muy"
type input "Muy b"
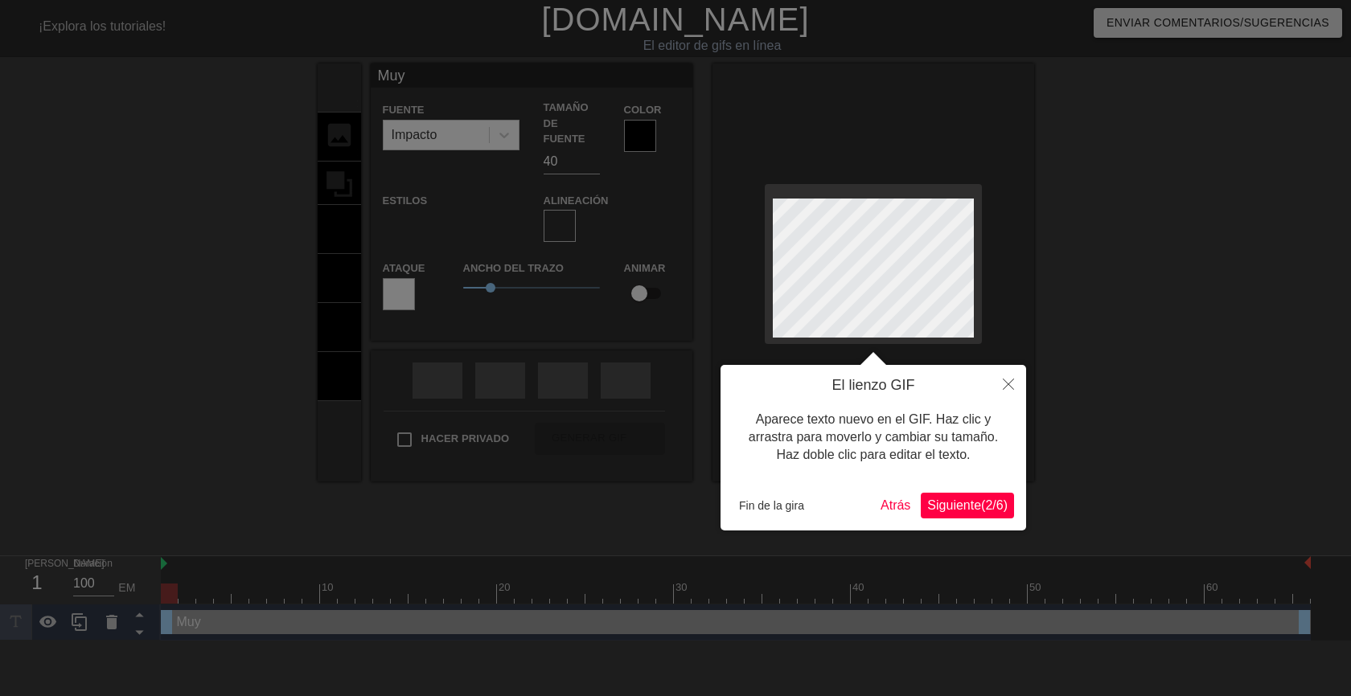
type textarea "Muy b"
type input "Muy bu"
type textarea "Muy bu"
type input "Muy bue"
type textarea "Muy bue"
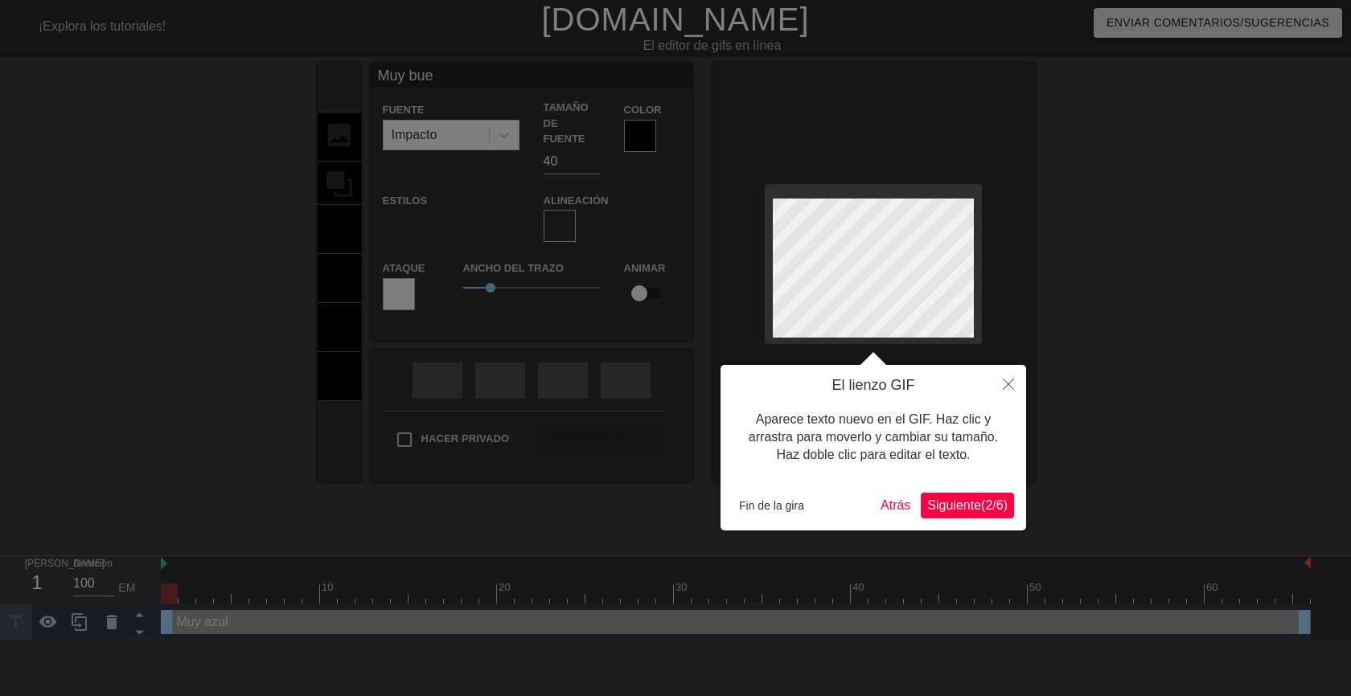
type input "Muy buen"
type textarea "Muy buen"
type input "Muy bueno"
type textarea "Muy bueno"
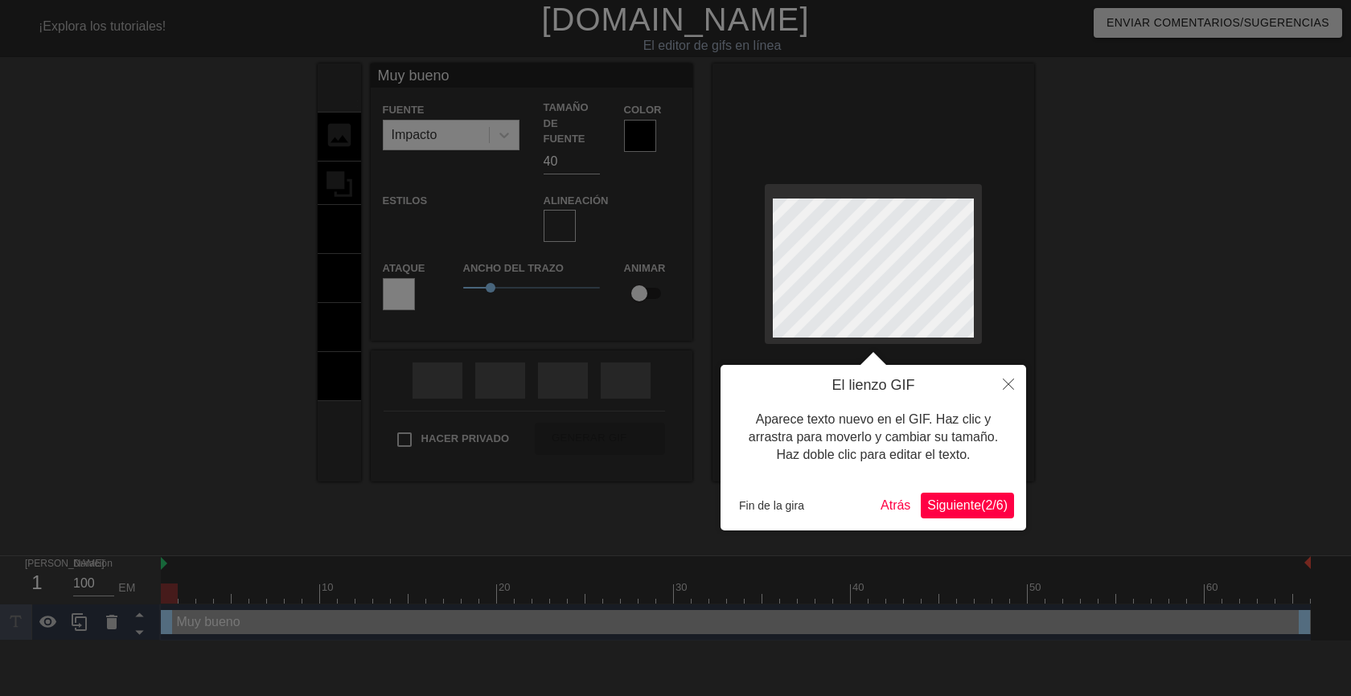
type input "Muy buenos"
type textarea "Muy buenos"
type input "Muy buenos"
type textarea "Muy buenos"
type input "Muy buenosd"
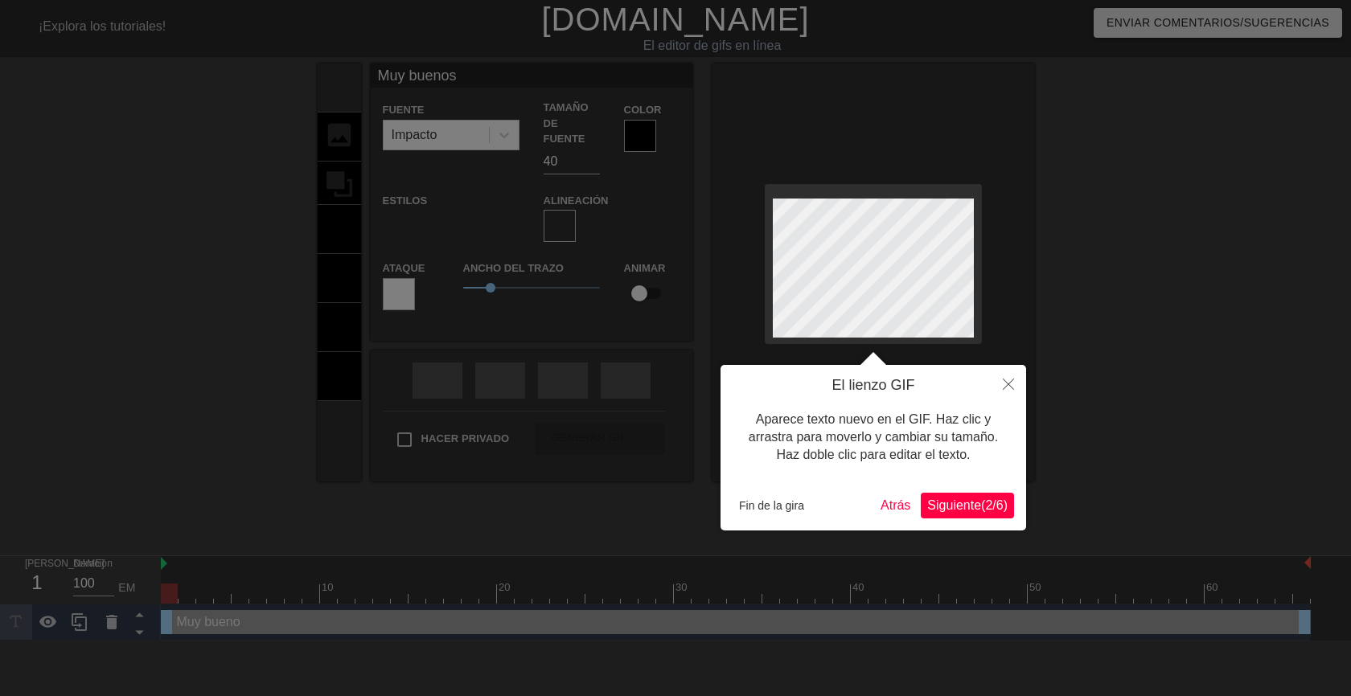
type textarea "Muy buenos d"
type input "Muy buenosdí"
type textarea "Muy buenos dí"
type input "Muy buenosdía"
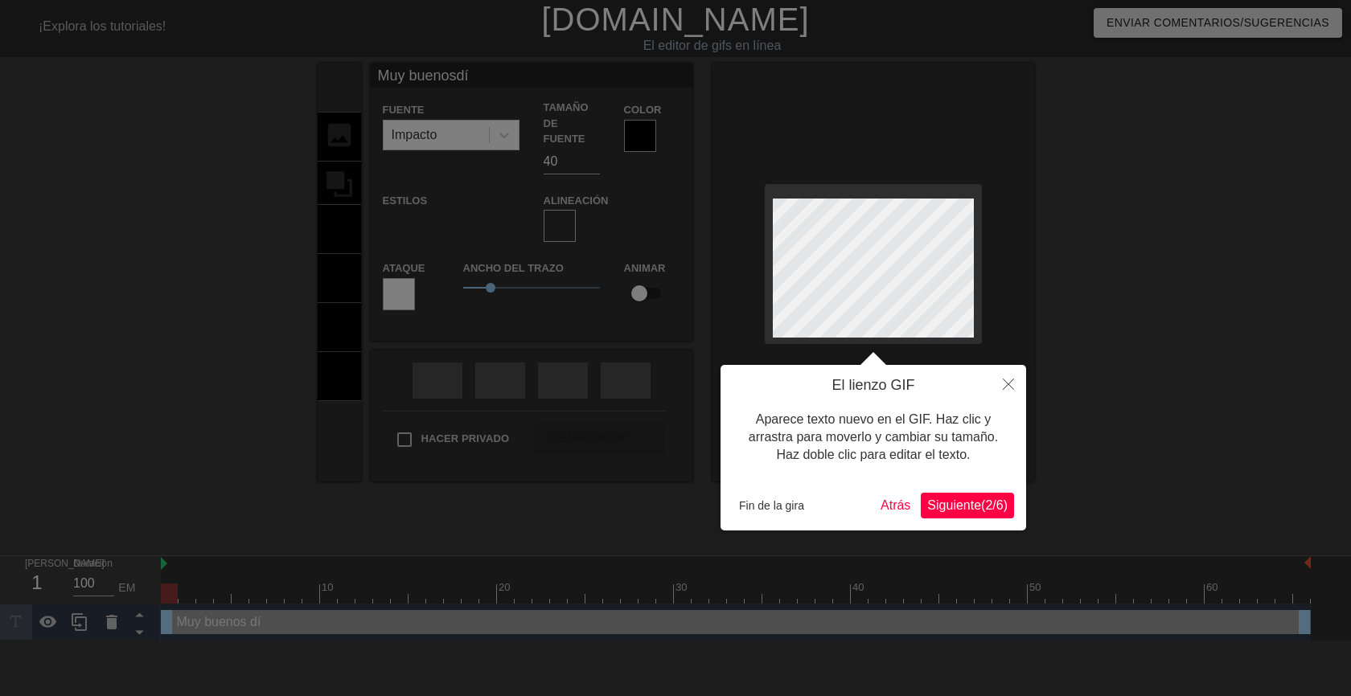
type textarea "Muy buenos día"
type input "Muy buenosdías"
type textarea "Muy buenos días"
click at [1121, 312] on div at bounding box center [675, 348] width 1351 height 696
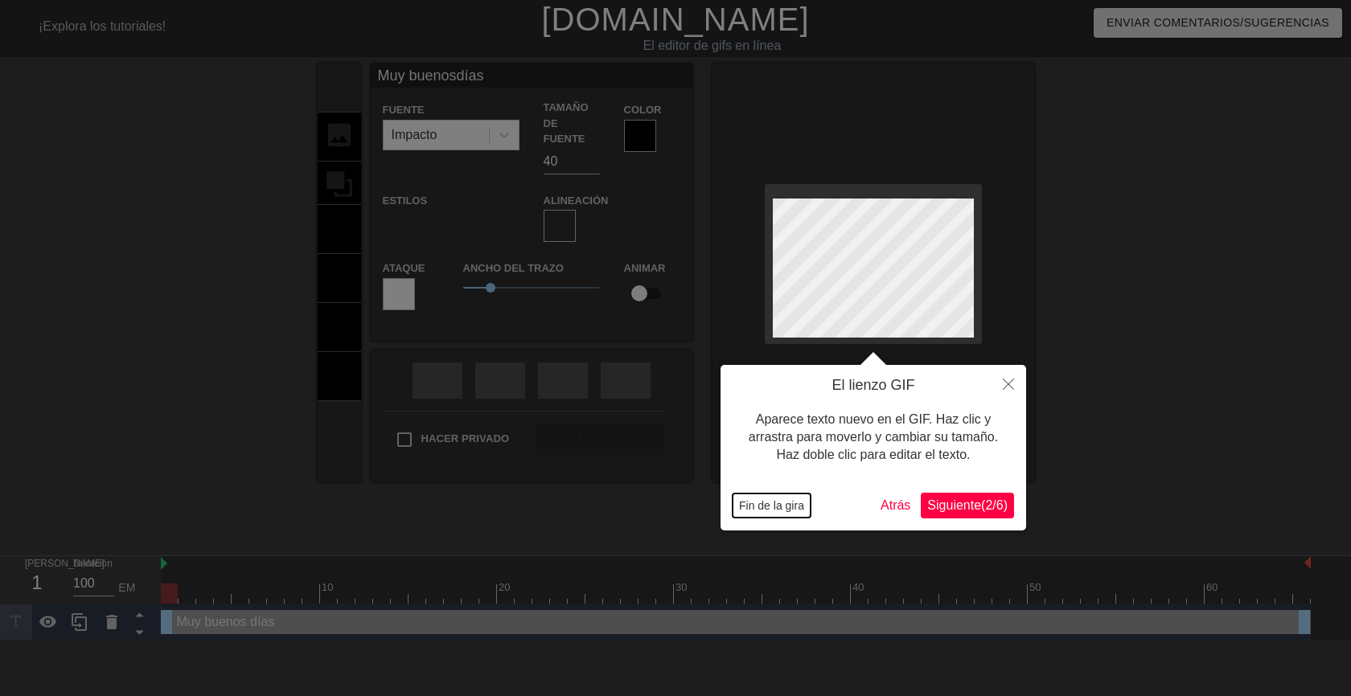
click at [763, 506] on font "Fin de la gira" at bounding box center [771, 505] width 65 height 13
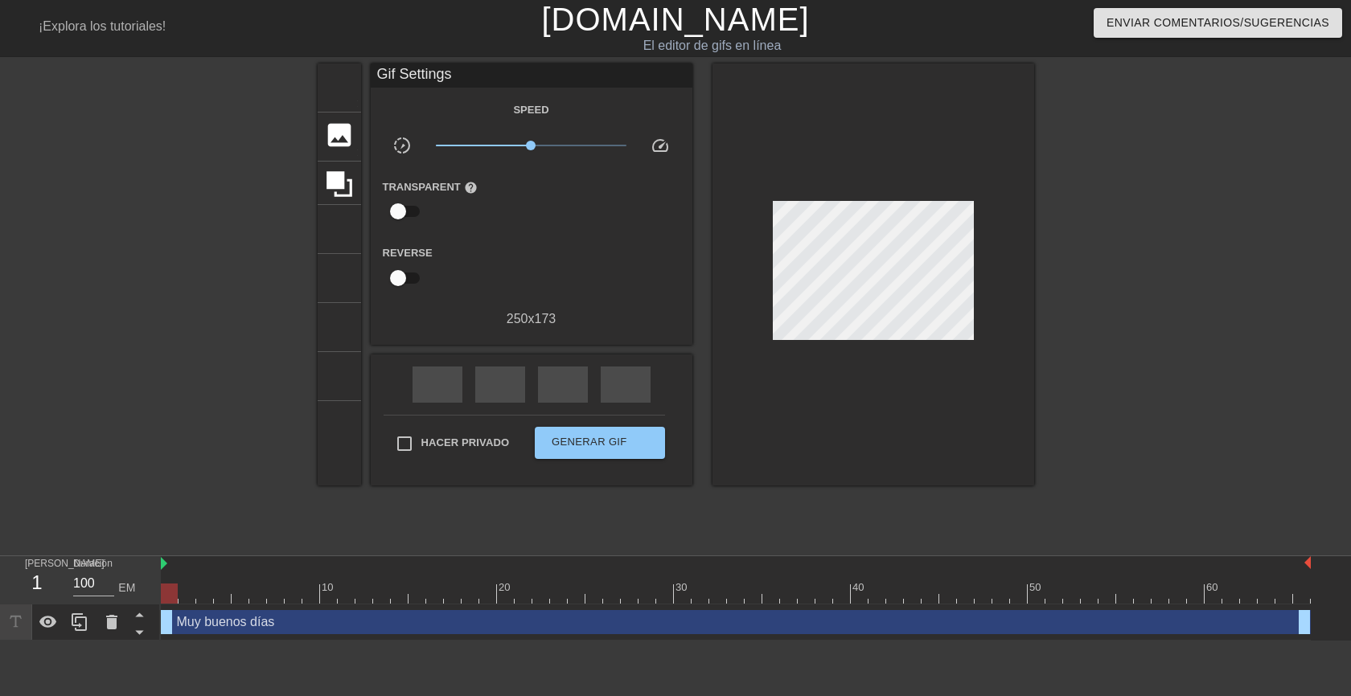
drag, startPoint x: 1078, startPoint y: 361, endPoint x: 997, endPoint y: 324, distance: 88.5
click at [1078, 360] on div at bounding box center [1173, 305] width 241 height 482
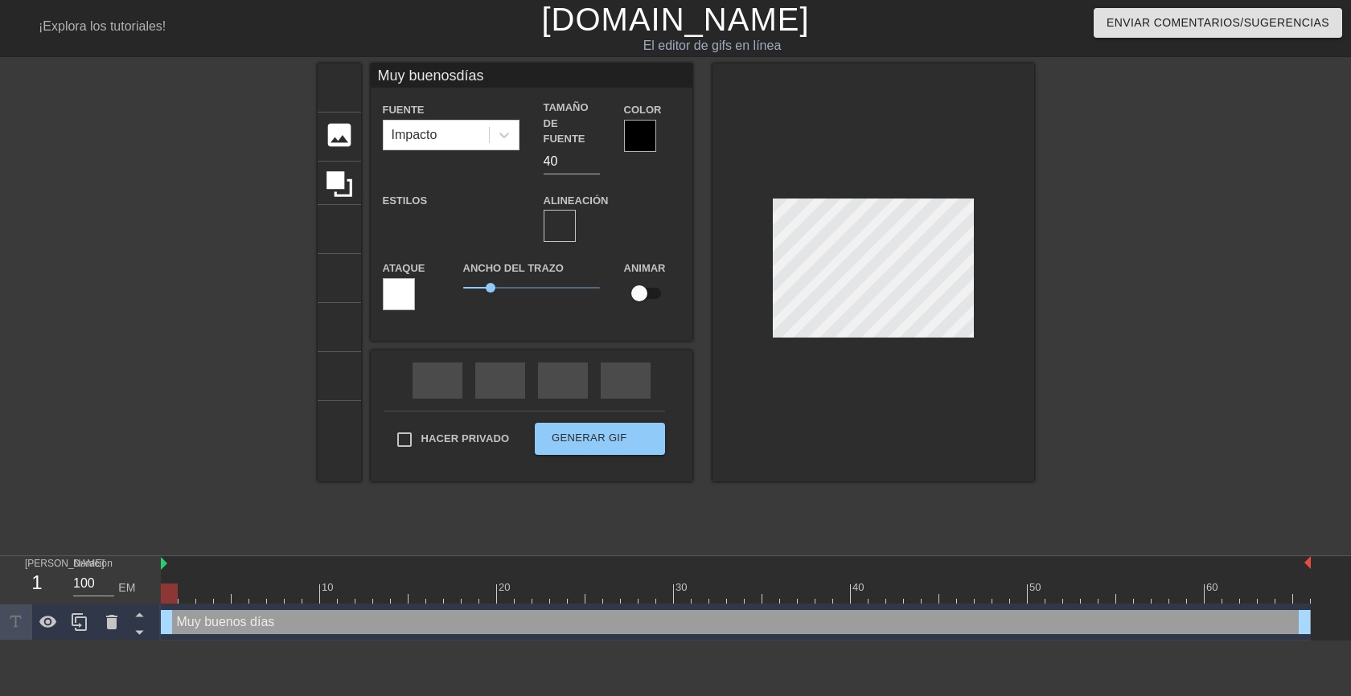
scroll to position [2, 2]
type input "Muy buenosdías"
type textarea "Muy buenos días"
type input "Muy buenosdías"
type textarea "Muy buenos días"
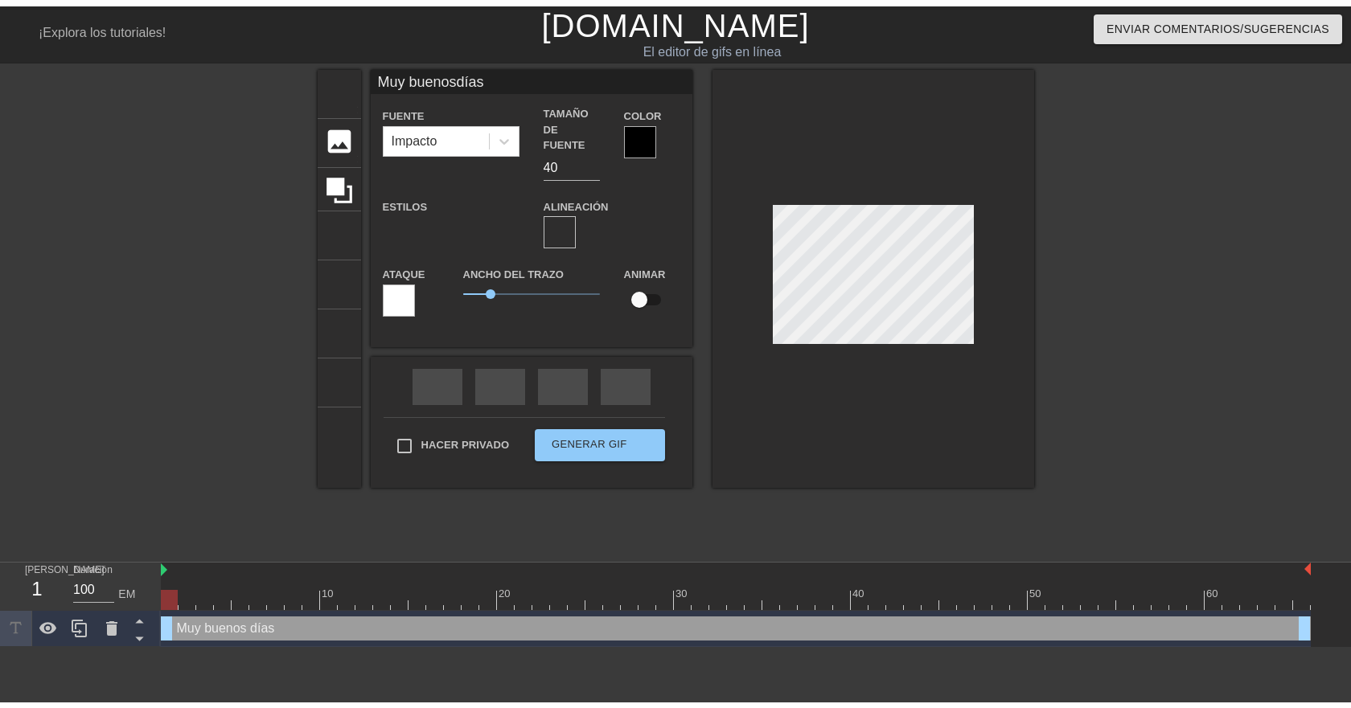
scroll to position [5, 2]
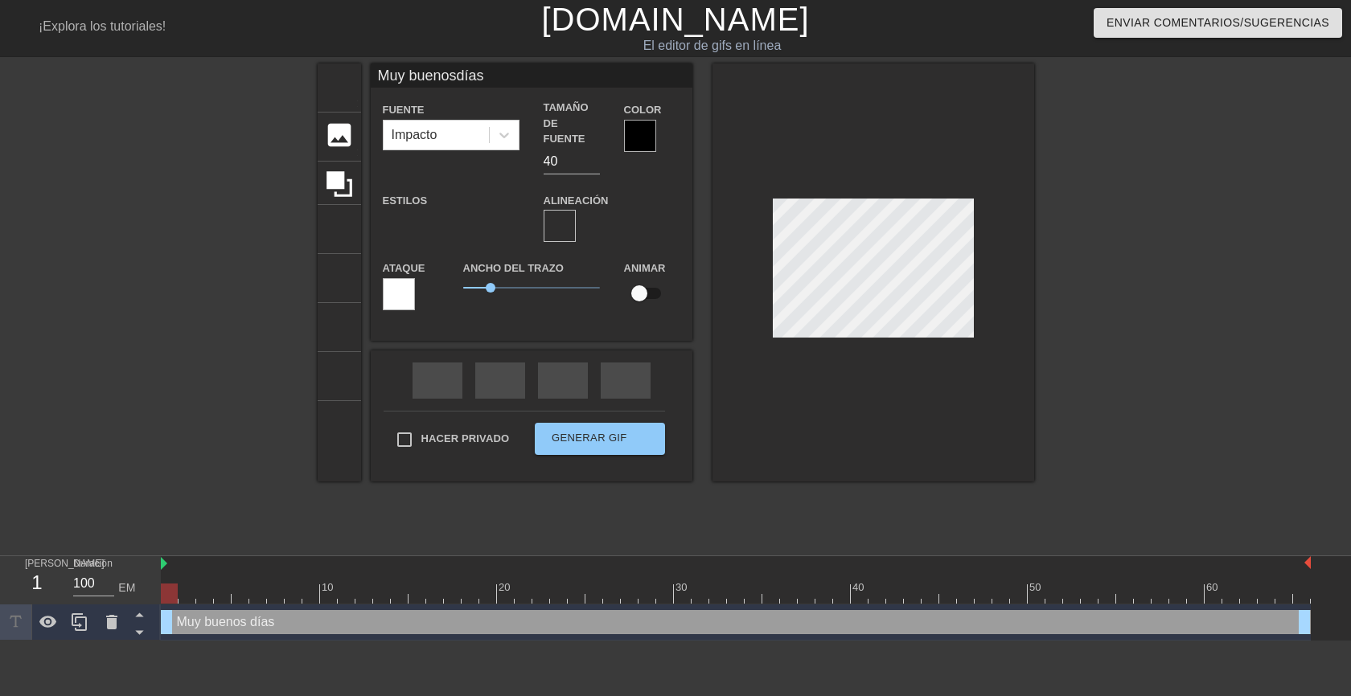
click at [1113, 300] on div at bounding box center [1173, 305] width 241 height 482
click at [631, 133] on div at bounding box center [640, 136] width 32 height 32
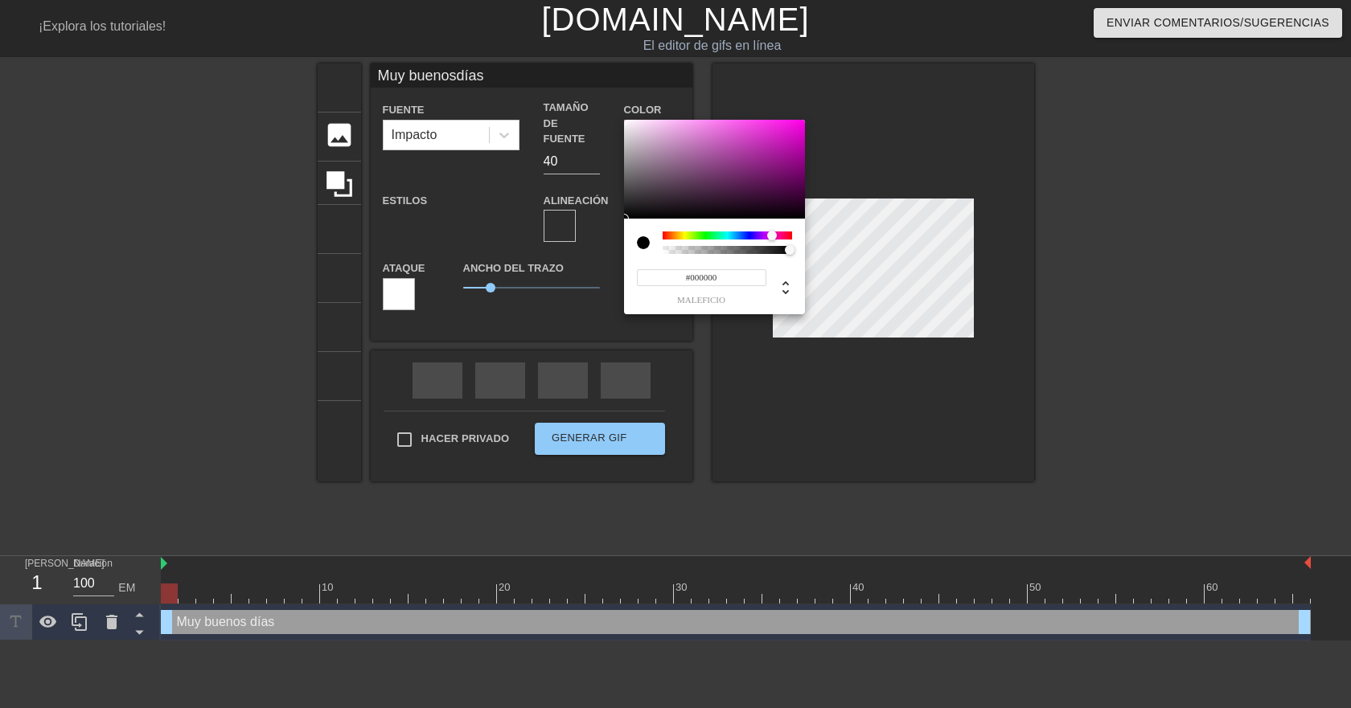
click at [772, 234] on div at bounding box center [727, 236] width 129 height 8
type input "Muy buenosdías"
type input "#CF0FBE"
click at [791, 138] on div at bounding box center [714, 170] width 181 height 100
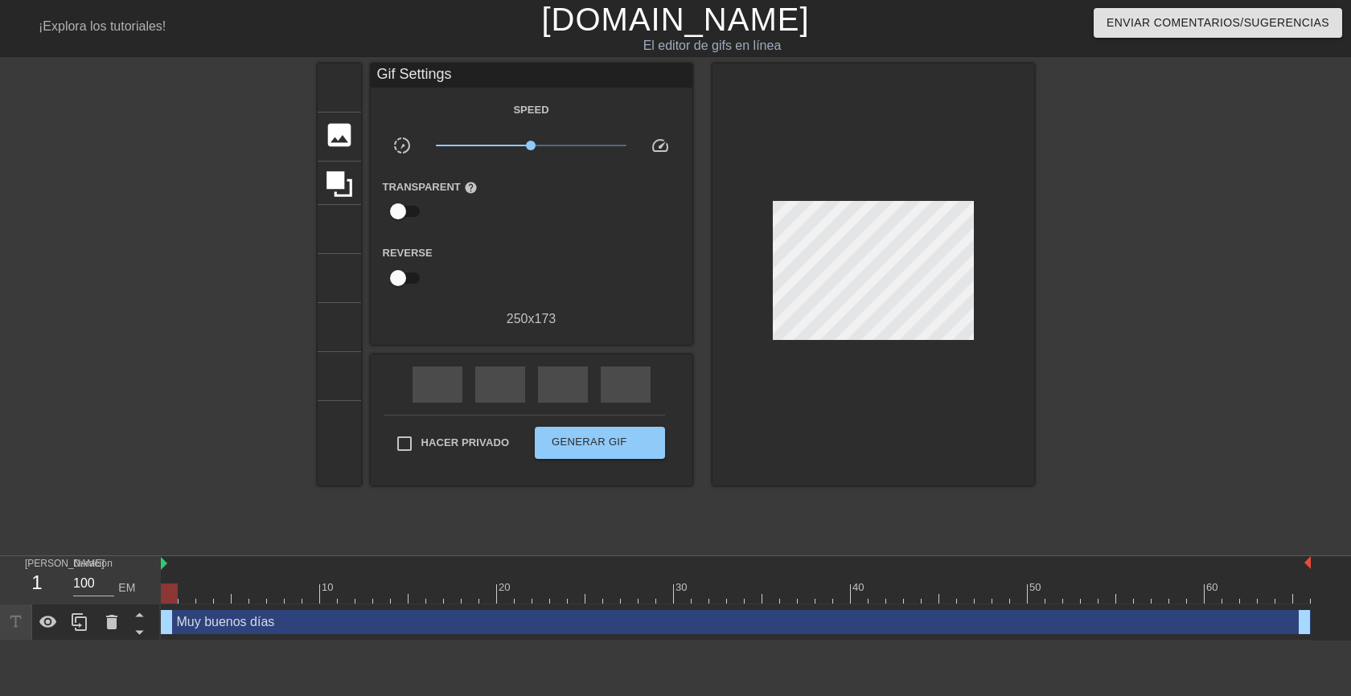
drag, startPoint x: 1126, startPoint y: 270, endPoint x: 1036, endPoint y: 274, distance: 89.3
click at [1119, 272] on div at bounding box center [1173, 305] width 241 height 482
click at [407, 428] on input "Hacer privado" at bounding box center [405, 444] width 34 height 34
checkbox input "true"
click at [595, 439] on font "Generar GIF" at bounding box center [590, 442] width 76 height 12
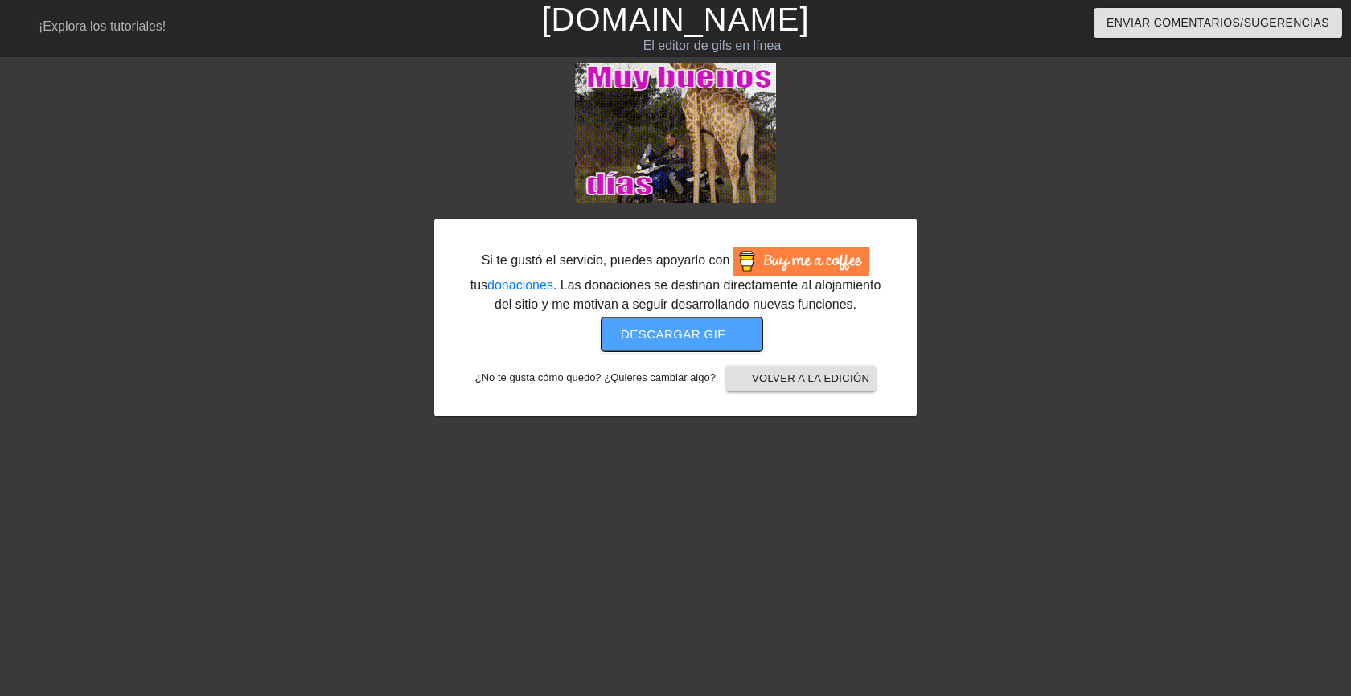
click at [689, 333] on font "Descargar gif" at bounding box center [673, 334] width 105 height 14
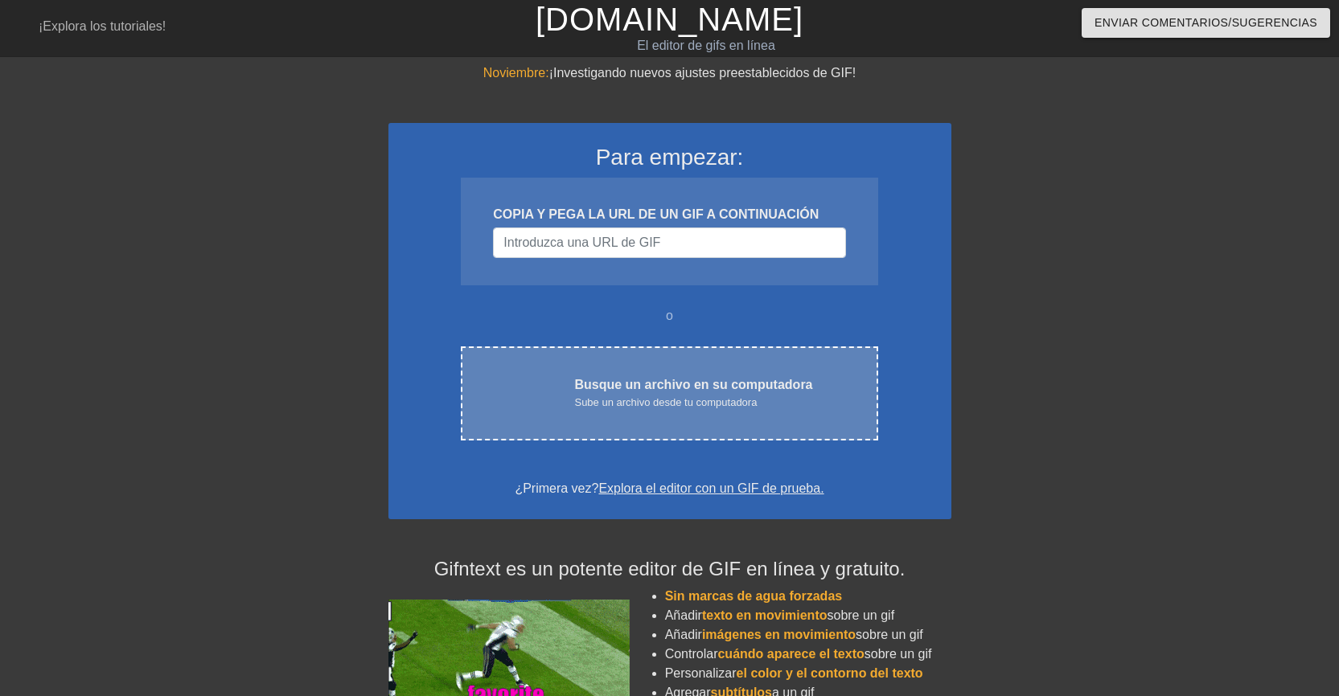
drag, startPoint x: 693, startPoint y: 409, endPoint x: 685, endPoint y: 398, distance: 13.8
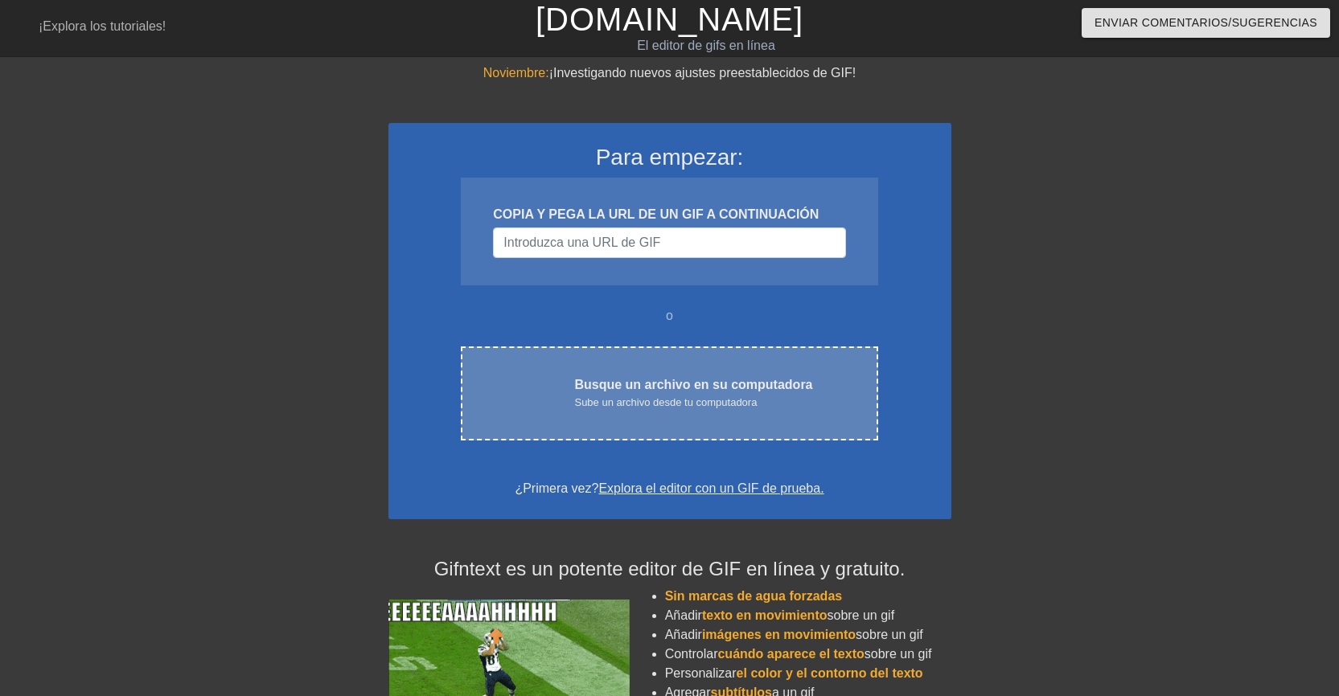
click at [685, 398] on font "Sube un archivo desde tu computadora" at bounding box center [665, 402] width 183 height 12
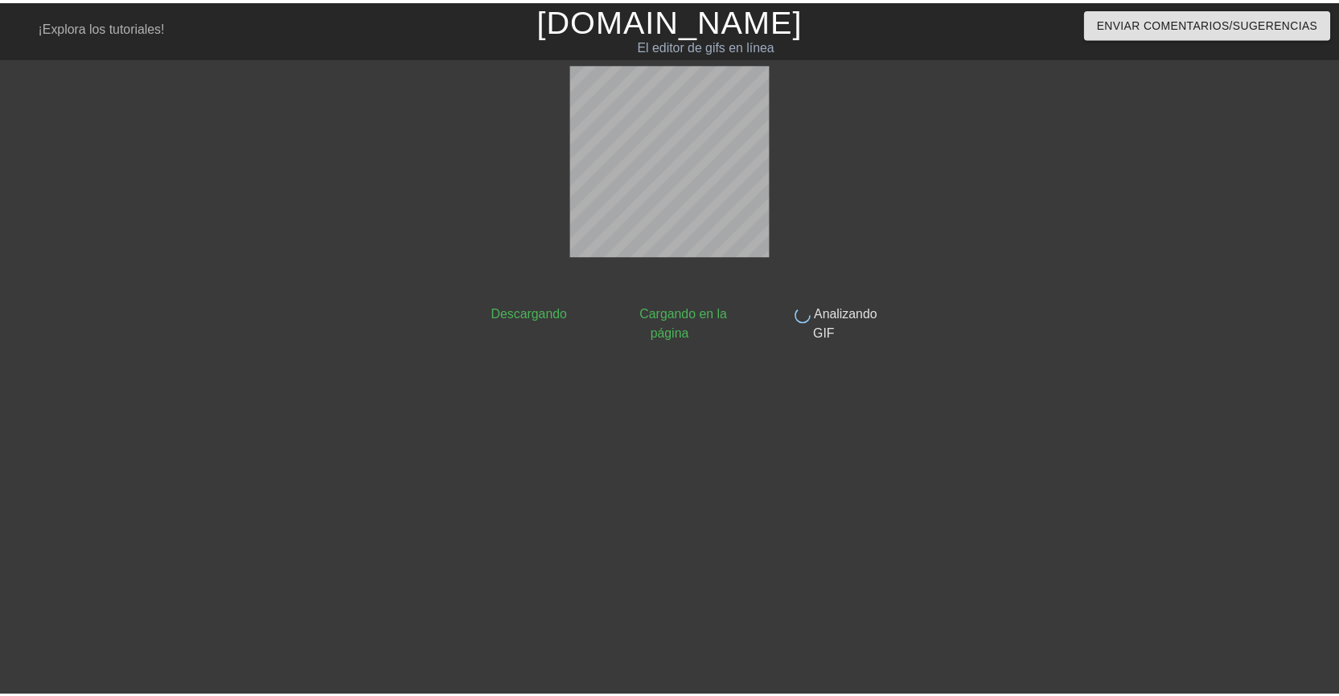
scroll to position [20, 0]
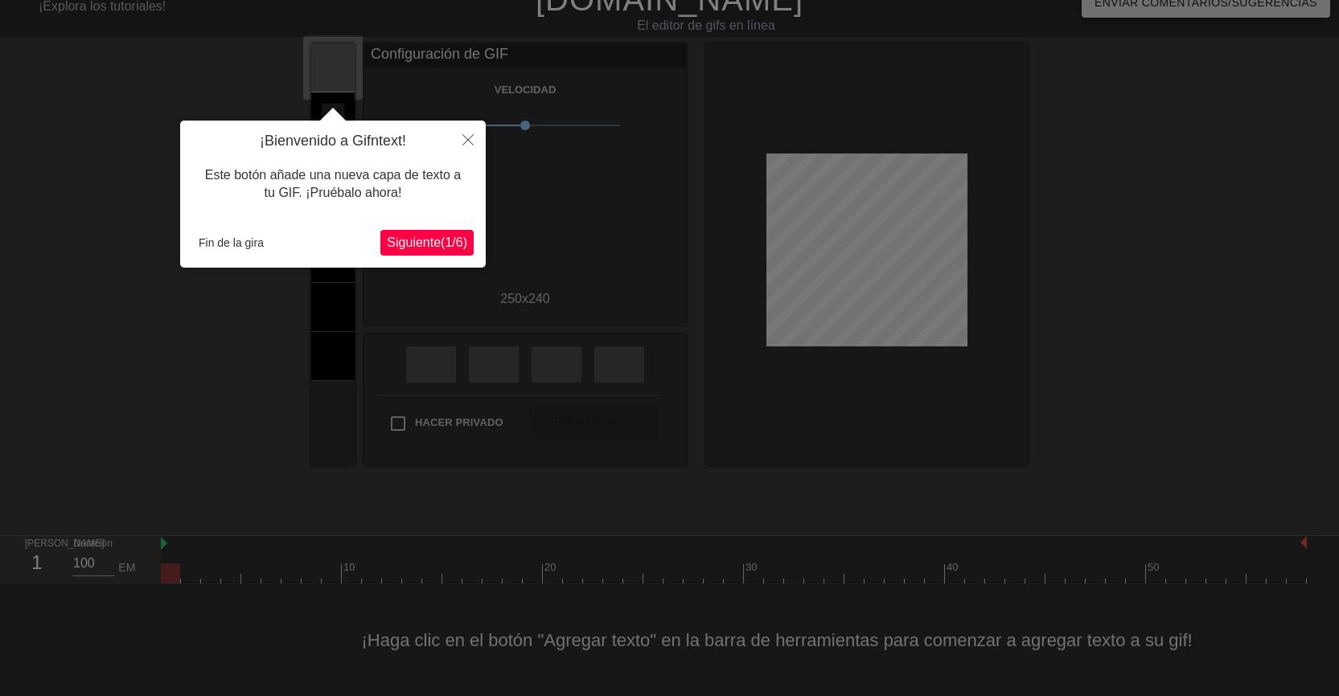
click at [408, 244] on font "Siguiente" at bounding box center [414, 243] width 54 height 14
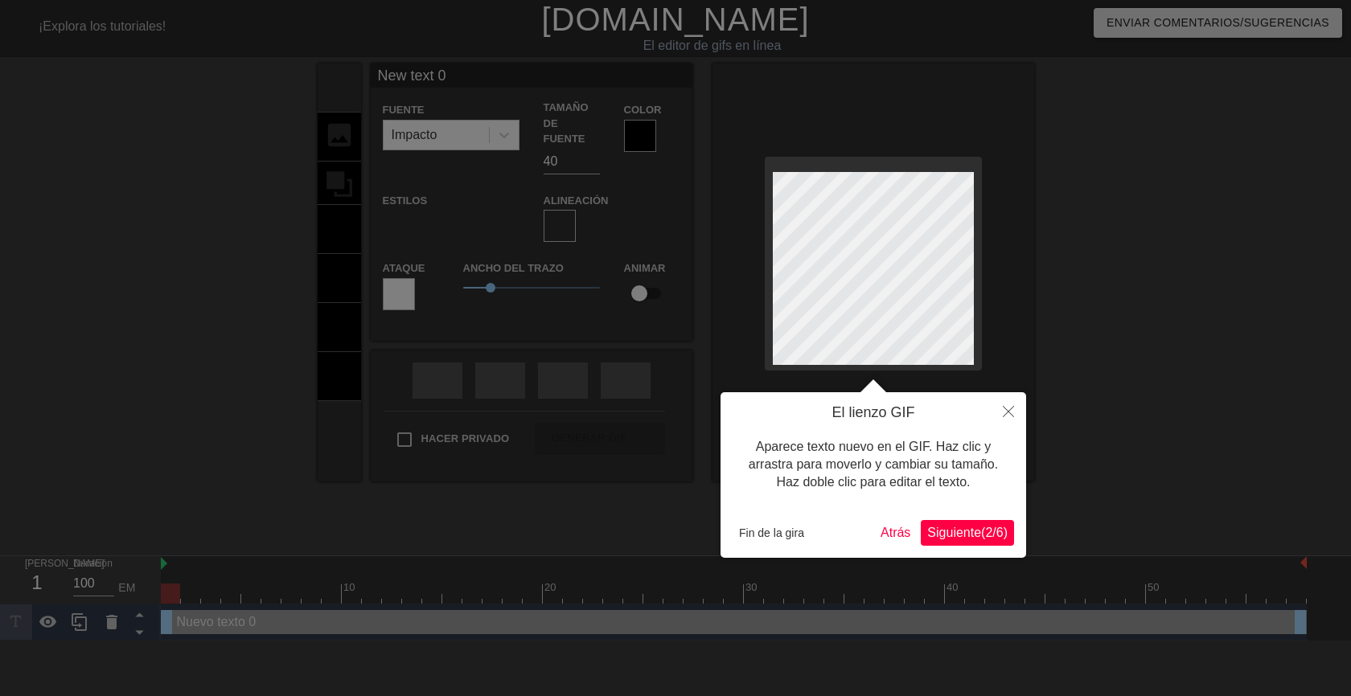
scroll to position [2, 2]
type input "New text"
type textarea "New text"
type input "New text"
type textarea "New text"
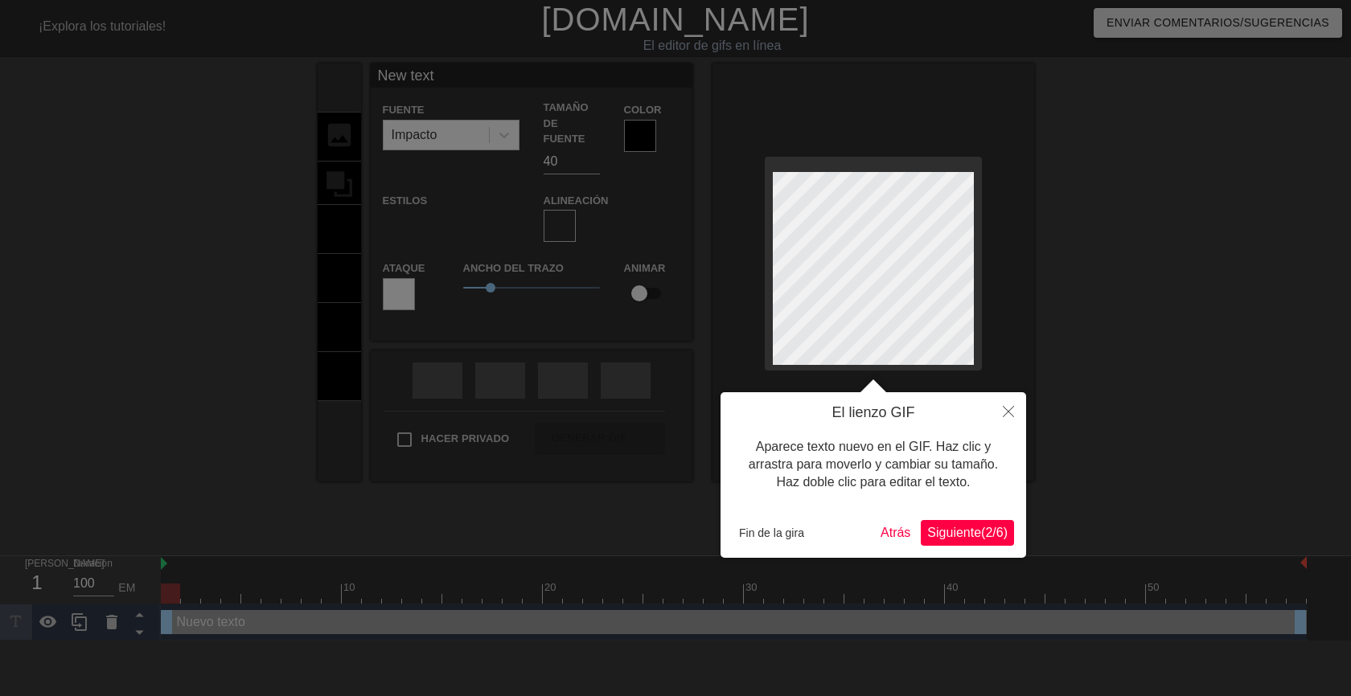
type input "New tex"
type textarea "New tex"
type input "New te"
type textarea "New te"
type input "New t"
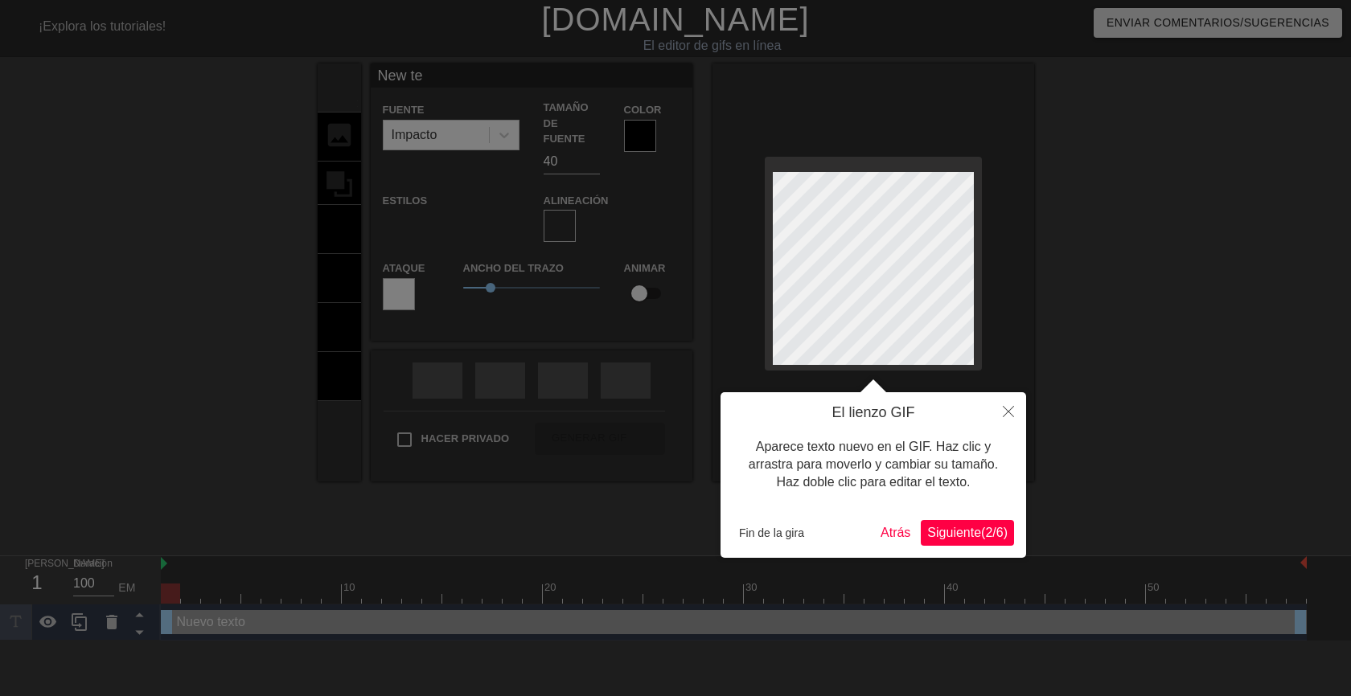
type textarea "New t"
type input "New"
type textarea "New"
type input "New"
type textarea "New"
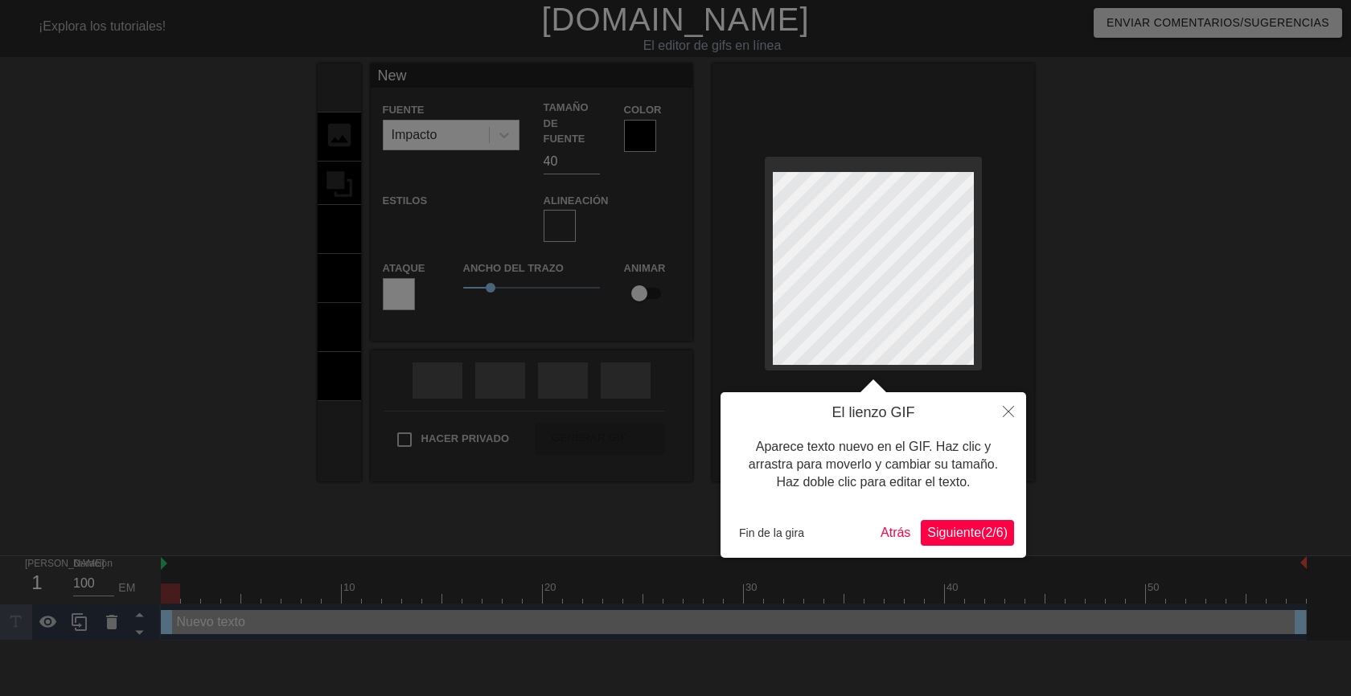
type input "Ne"
type textarea "Ne"
type input "N"
type textarea "N"
type input "B"
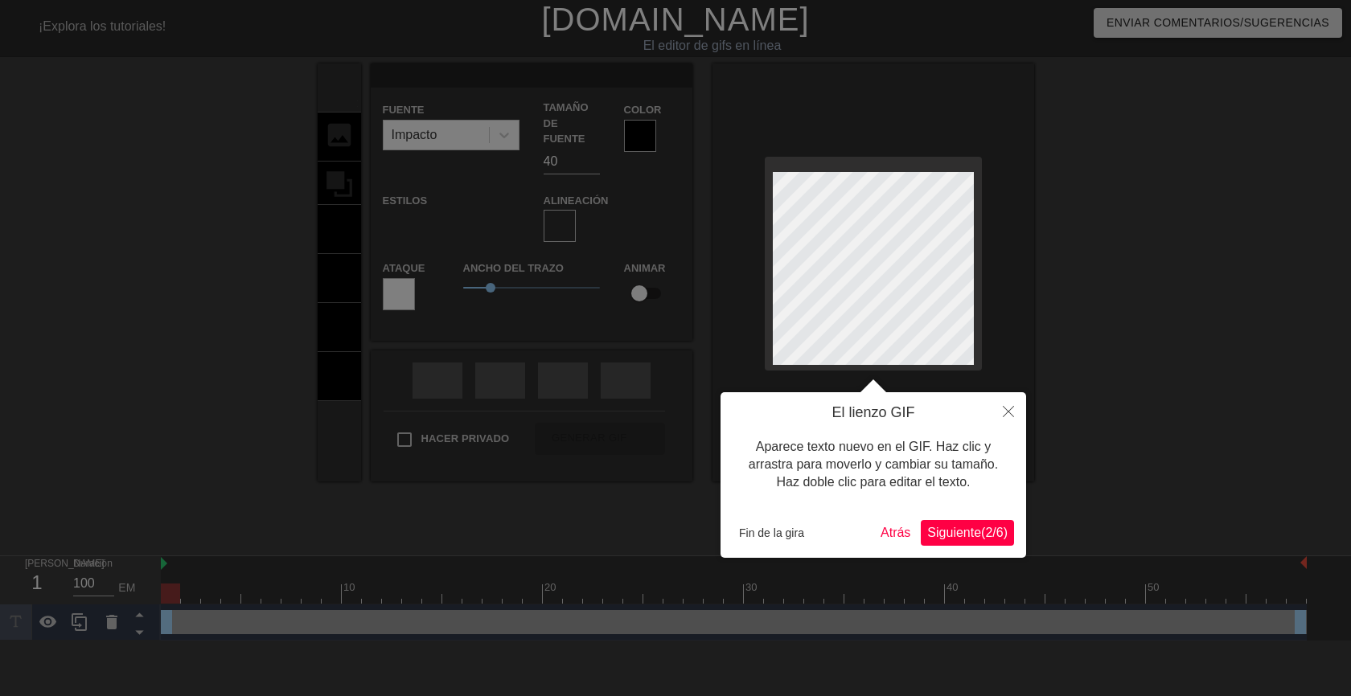
type textarea "B"
type input "Bu"
type textarea "Bu"
type input "Bue"
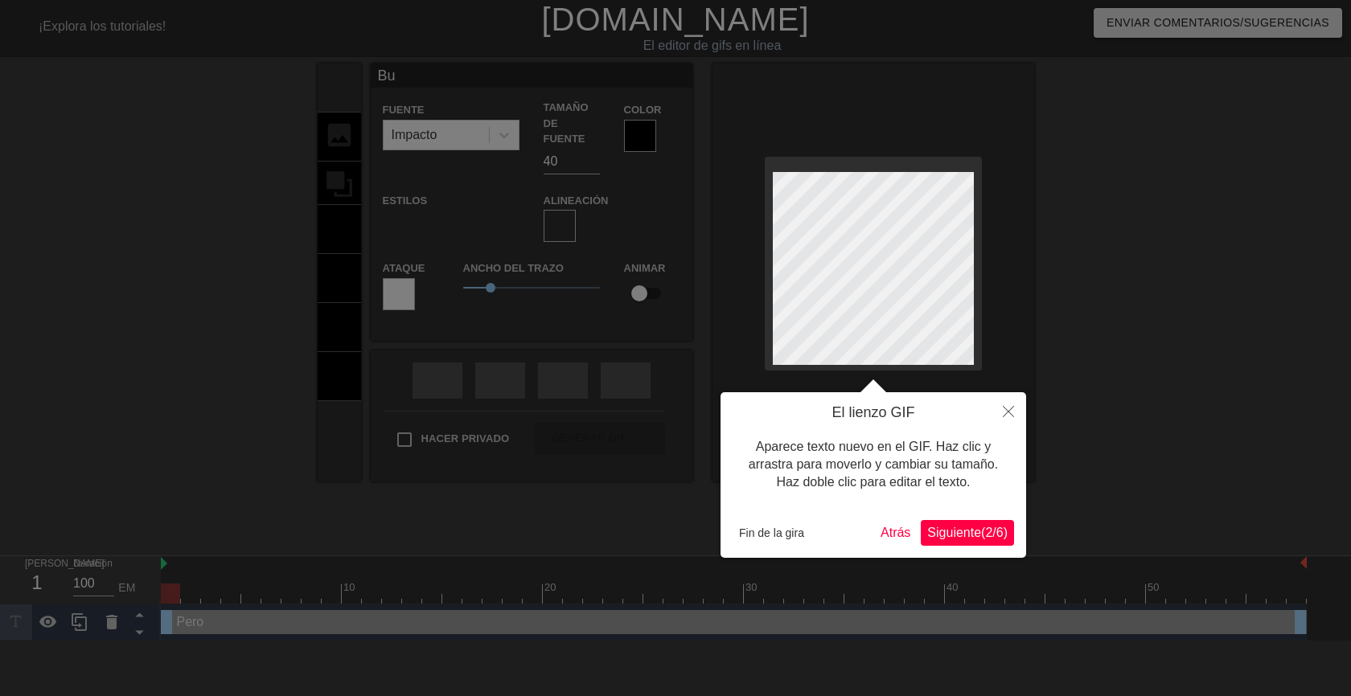
type textarea "Bue"
type input "Buen"
type textarea "Buen"
type input "Buení"
type textarea "Buení"
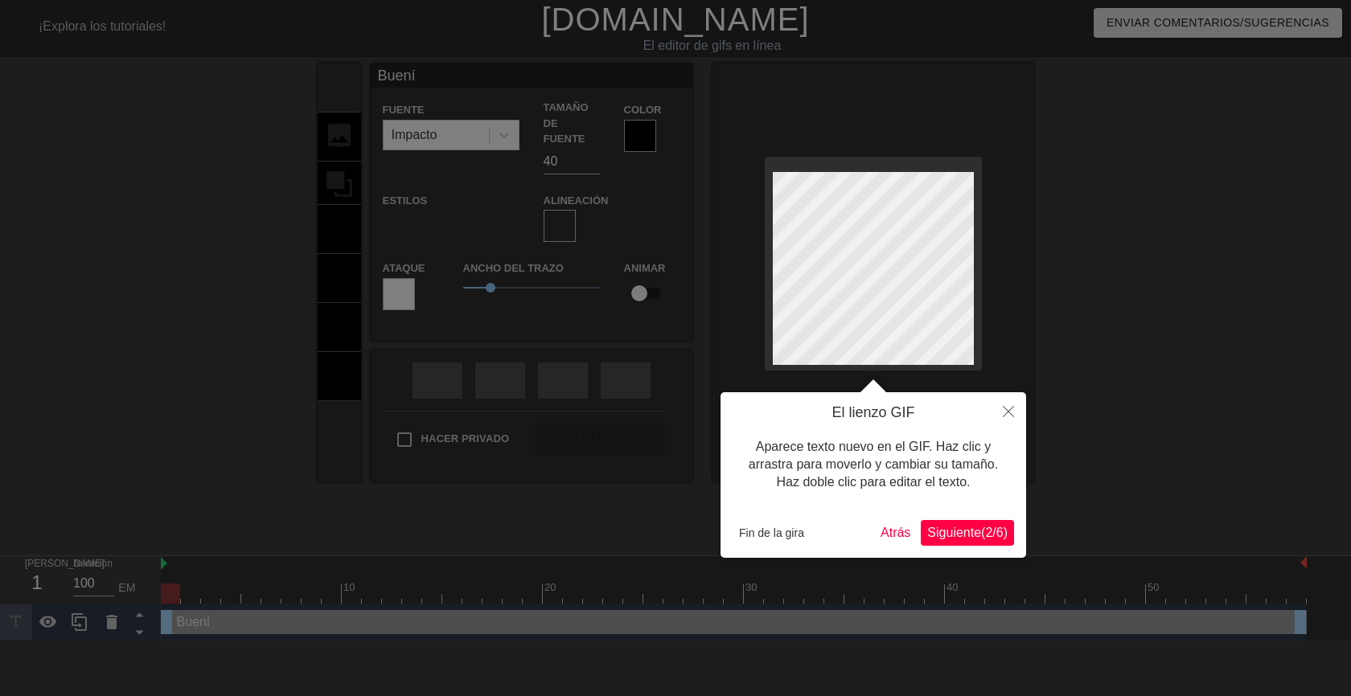
type input "Buenís"
type textarea "Buenísi"
type input "Buenísim"
type textarea "Buenísim"
type input "Buenísimo"
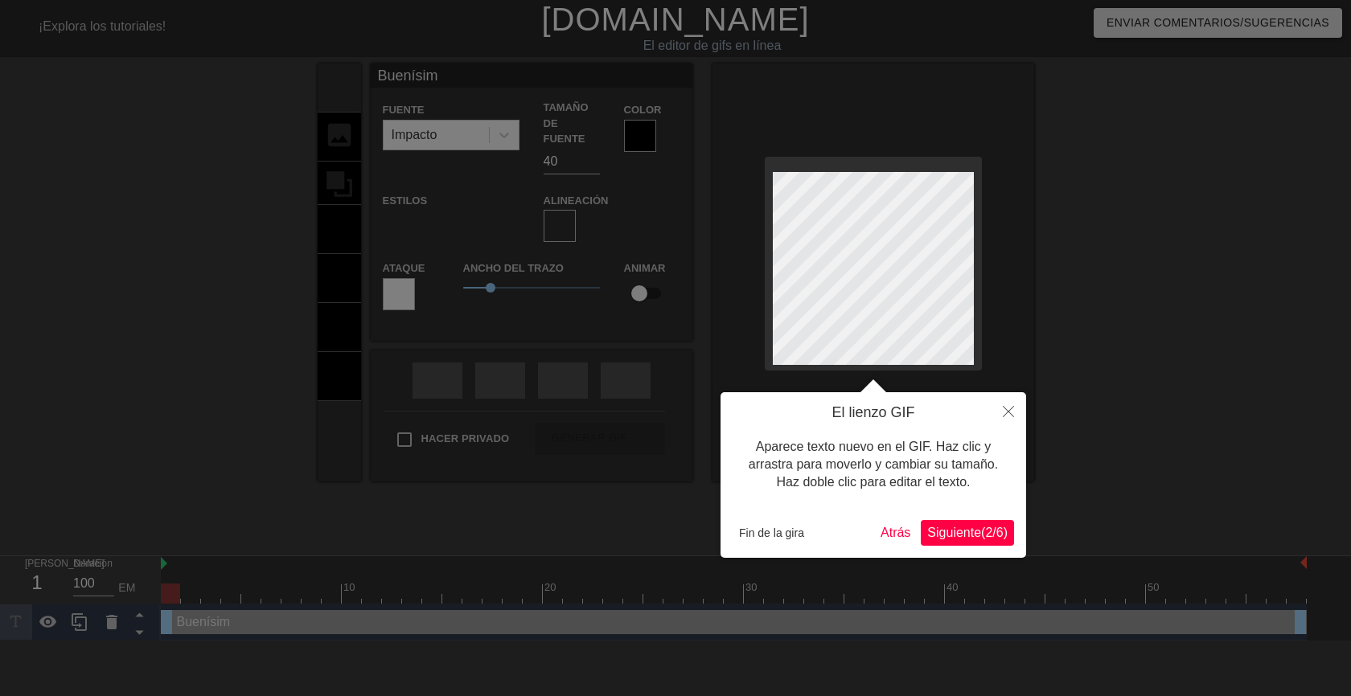
type textarea "Buenísimo"
type input "Buenísimos"
type textarea "Buenísimos"
type input "Buenísimos"
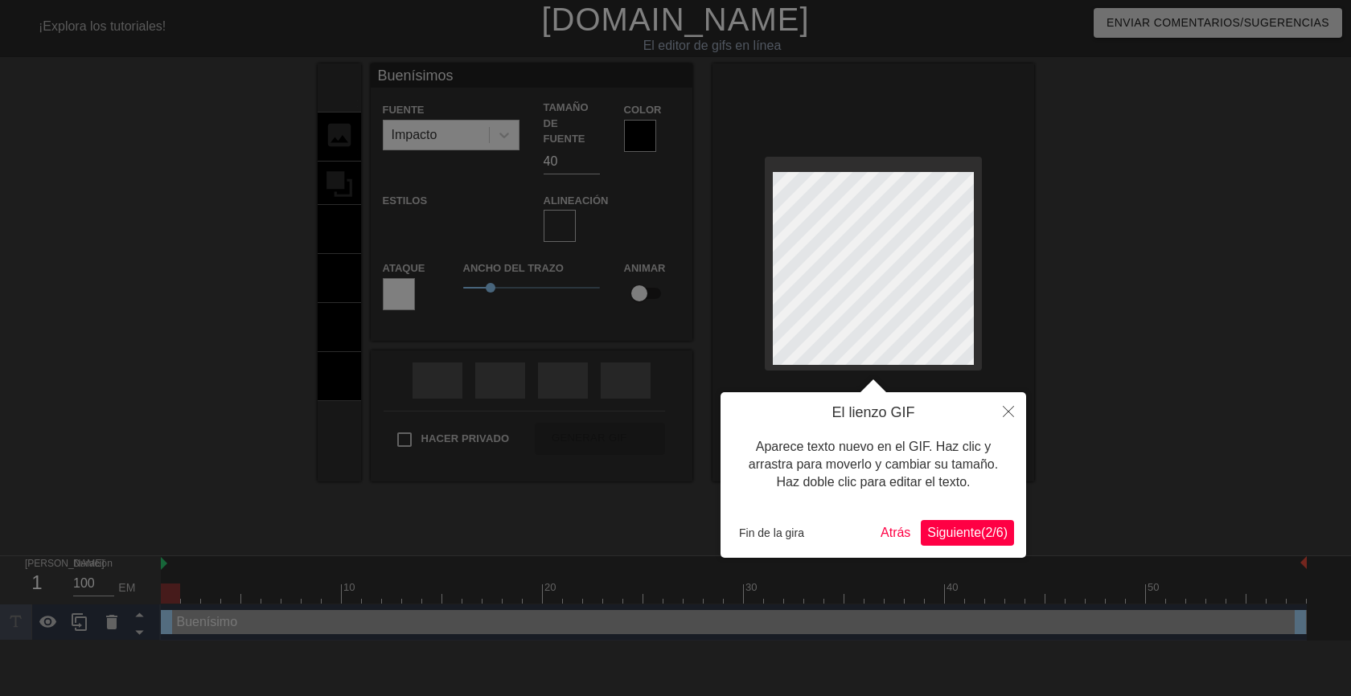
type textarea "Buenísimos"
type input "Buenísimosd"
type textarea "Buenísimos d"
type input "Buenísimosdí"
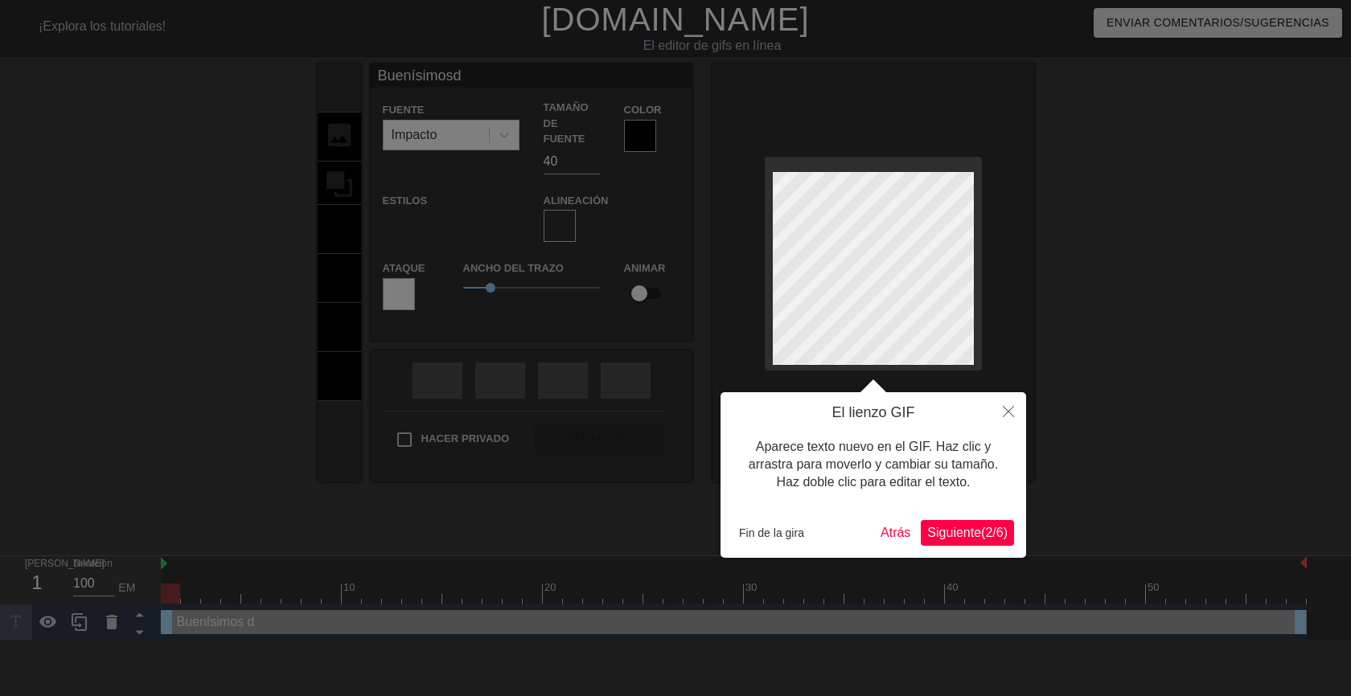
type textarea "Buenísimos dí"
type input "Buenísimosdía"
type textarea "Buenísimos día"
type input "Buenísimosdías"
type textarea "Buenísimos días"
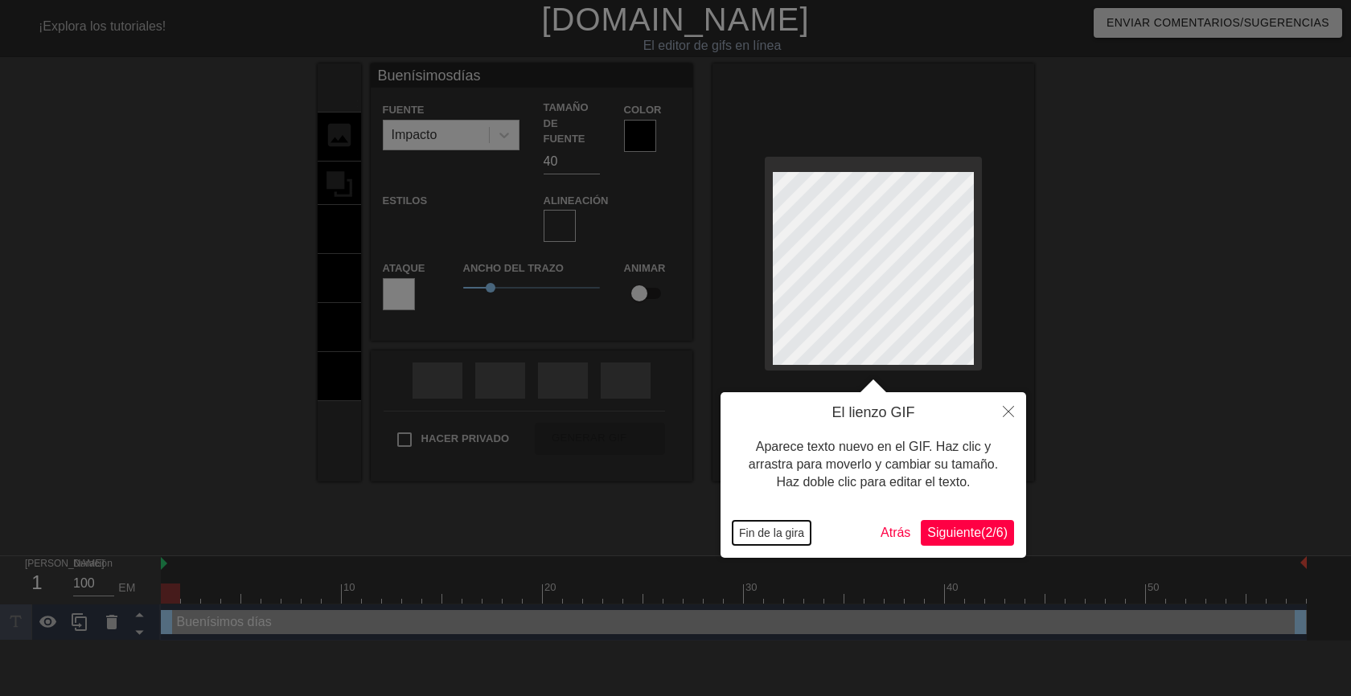
click at [789, 539] on font "Fin de la gira" at bounding box center [771, 533] width 65 height 13
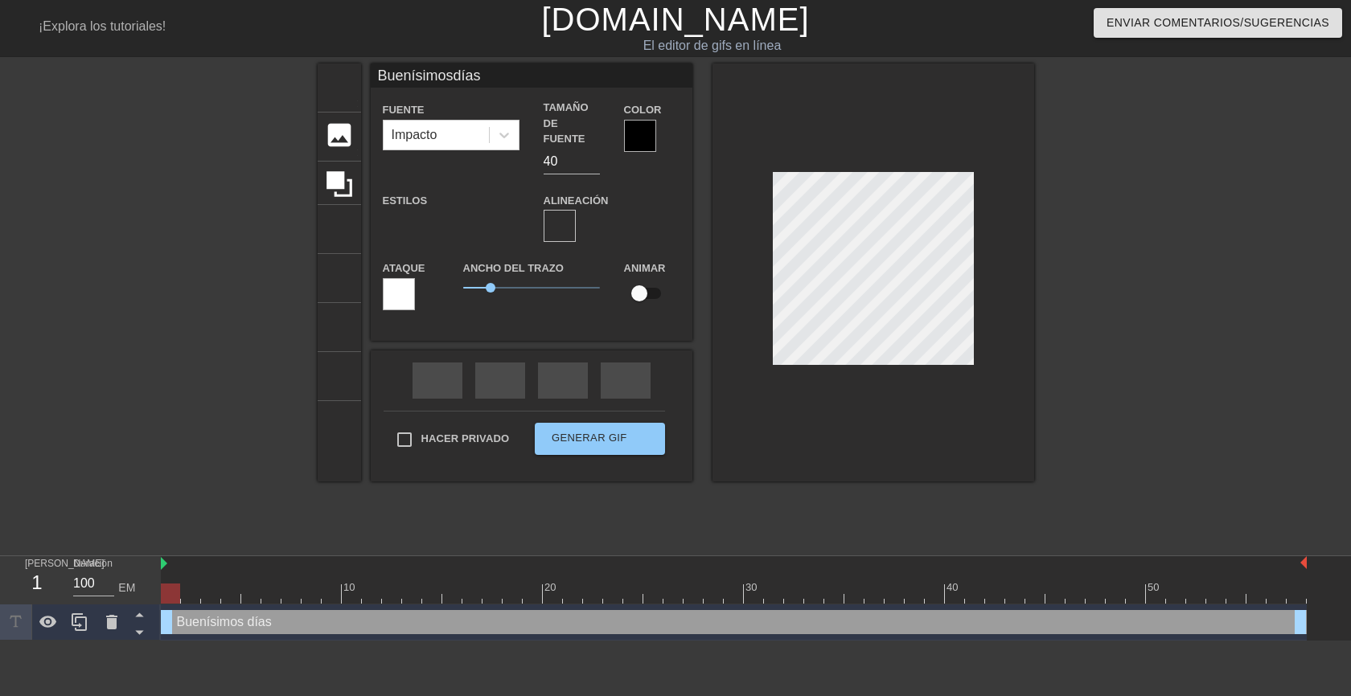
scroll to position [3, 2]
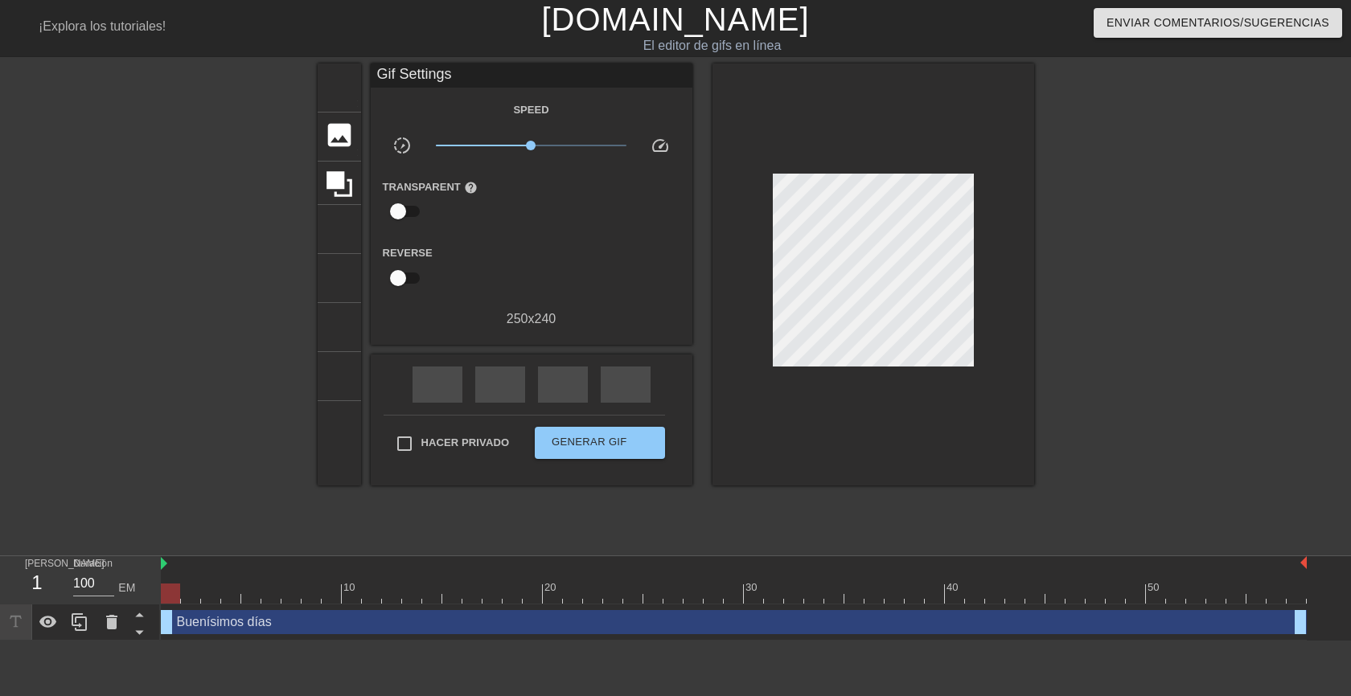
drag, startPoint x: 1032, startPoint y: 284, endPoint x: 1063, endPoint y: 290, distance: 31.2
click at [1034, 284] on div "título añadir_círculo imagen añadir_círculo cultivo tamaño de la foto seleccion…" at bounding box center [675, 305] width 1351 height 482
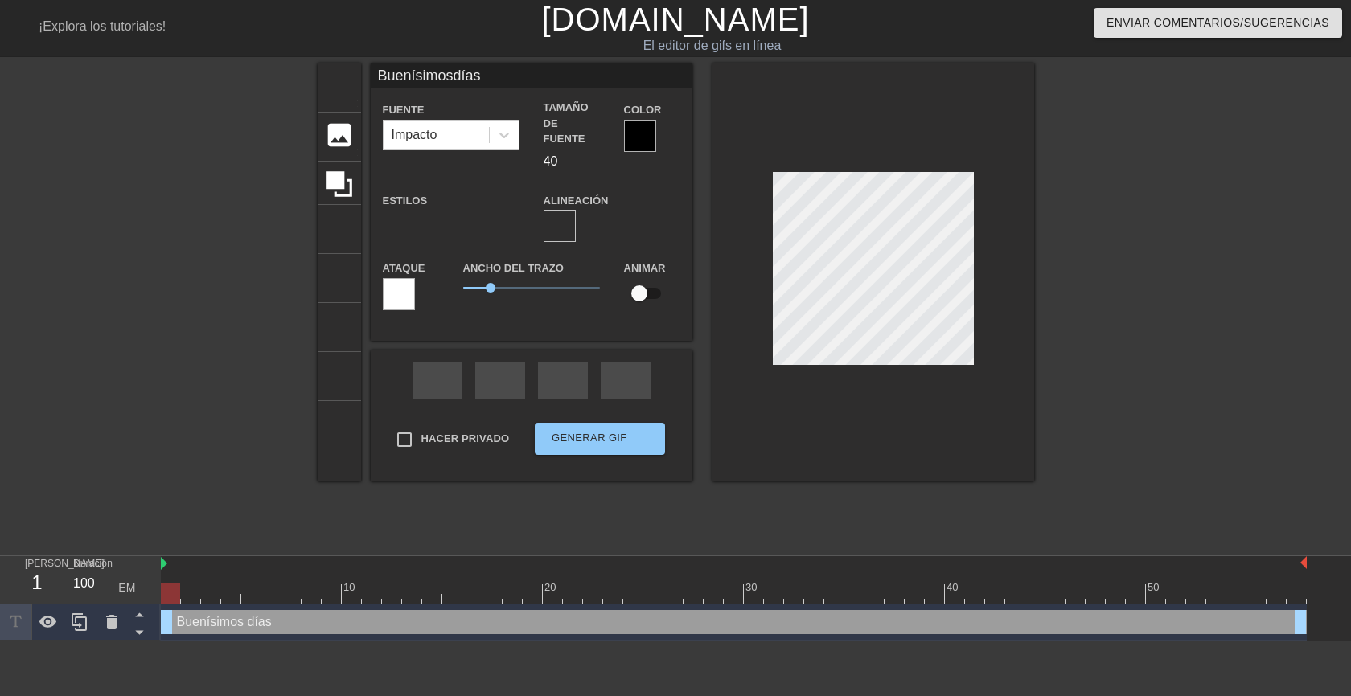
click at [642, 135] on div at bounding box center [640, 136] width 32 height 32
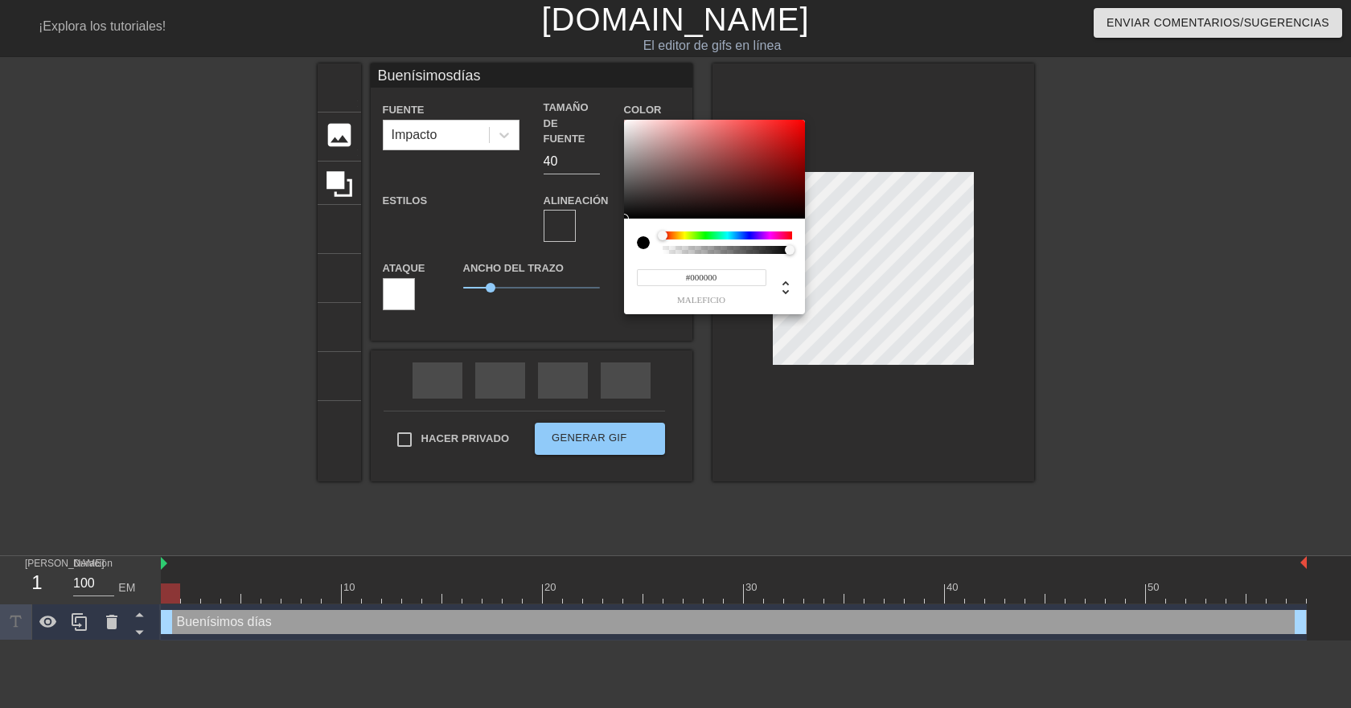
click at [711, 235] on div at bounding box center [727, 236] width 129 height 8
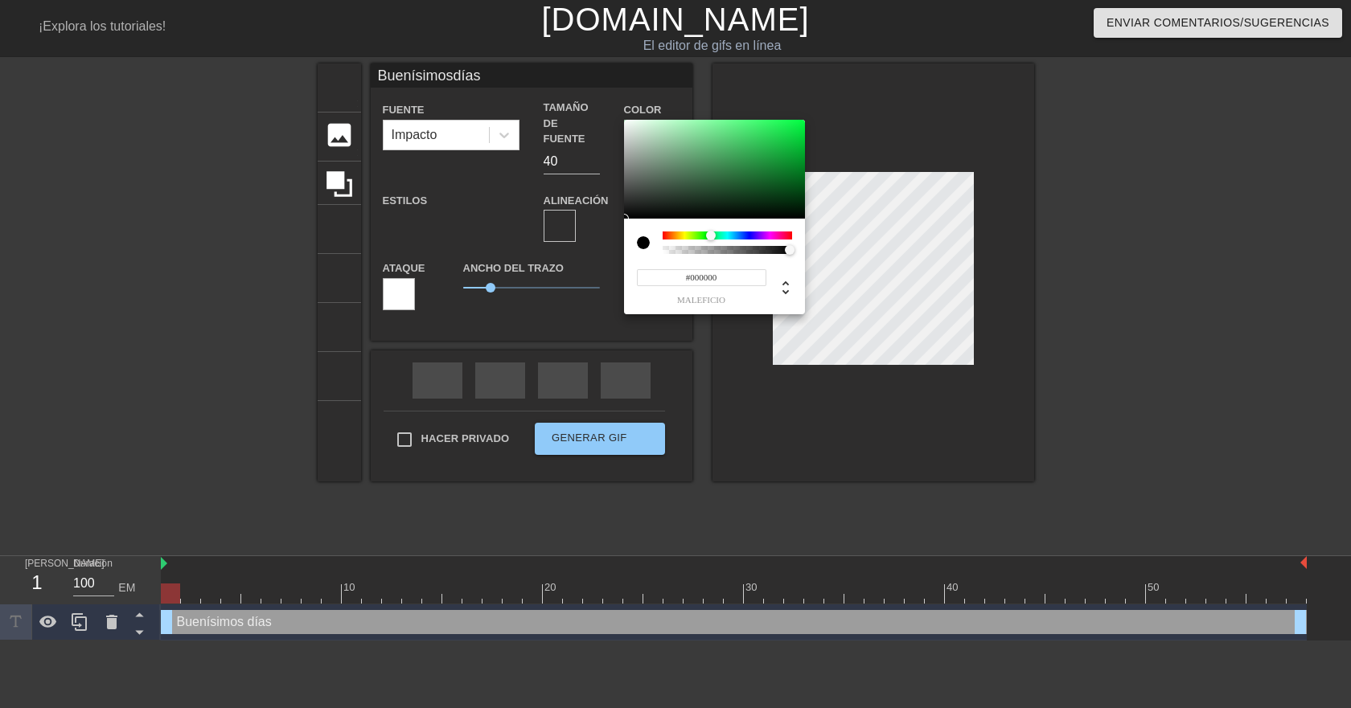
type input "Buenísimosdías"
type input "#219B40"
click at [766, 158] on div at bounding box center [714, 170] width 181 height 100
type input "Buenísimosdías"
type input "#0A591E"
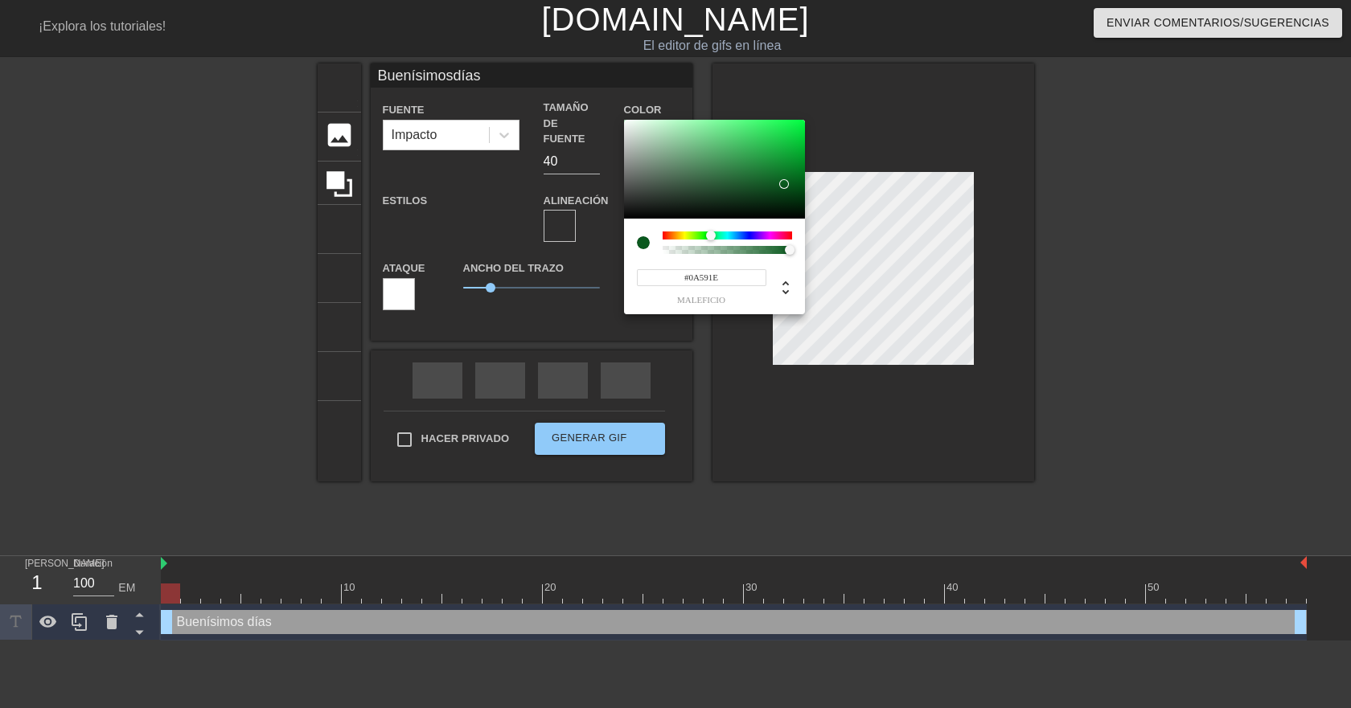
click at [784, 184] on div at bounding box center [714, 170] width 181 height 100
type input "Buenísimosdías"
type input "#053A13"
click at [789, 196] on div at bounding box center [714, 170] width 181 height 100
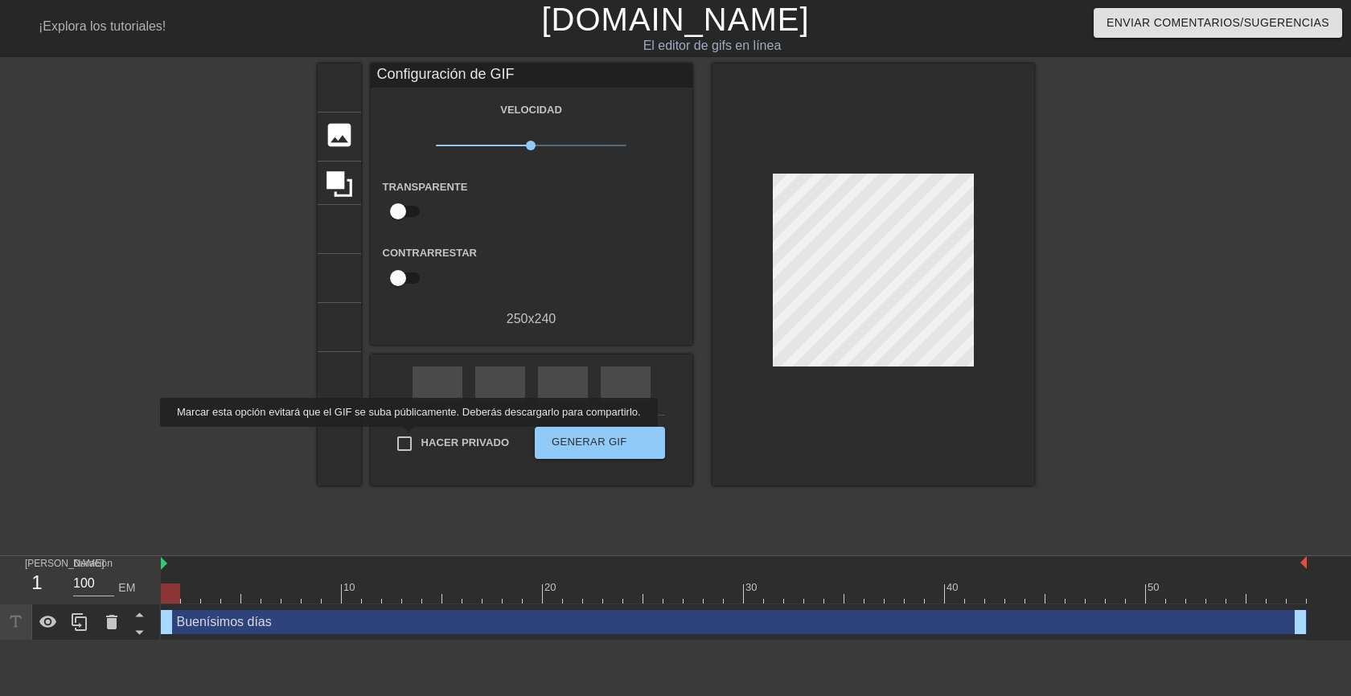
click at [404, 438] on input "Hacer privado" at bounding box center [405, 444] width 34 height 34
checkbox input "true"
click at [589, 437] on font "Generar GIF" at bounding box center [590, 442] width 76 height 12
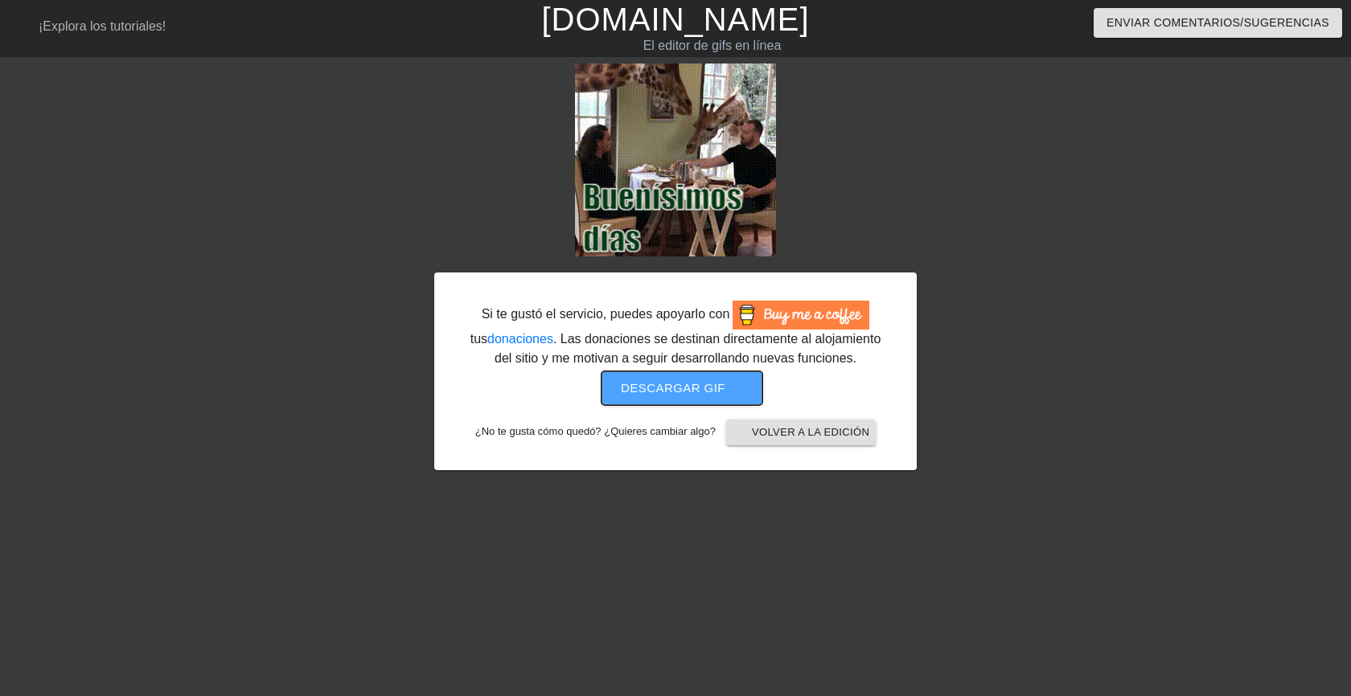
click at [679, 389] on font "Descargar gif" at bounding box center [673, 388] width 105 height 14
